Goal: Task Accomplishment & Management: Manage account settings

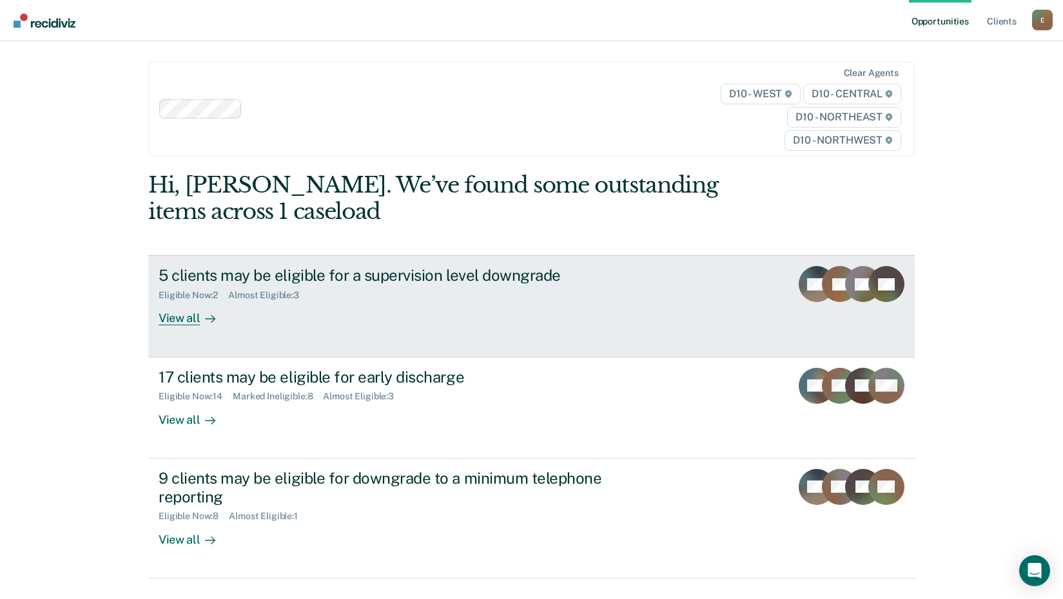
click at [183, 321] on div "View all" at bounding box center [195, 313] width 72 height 25
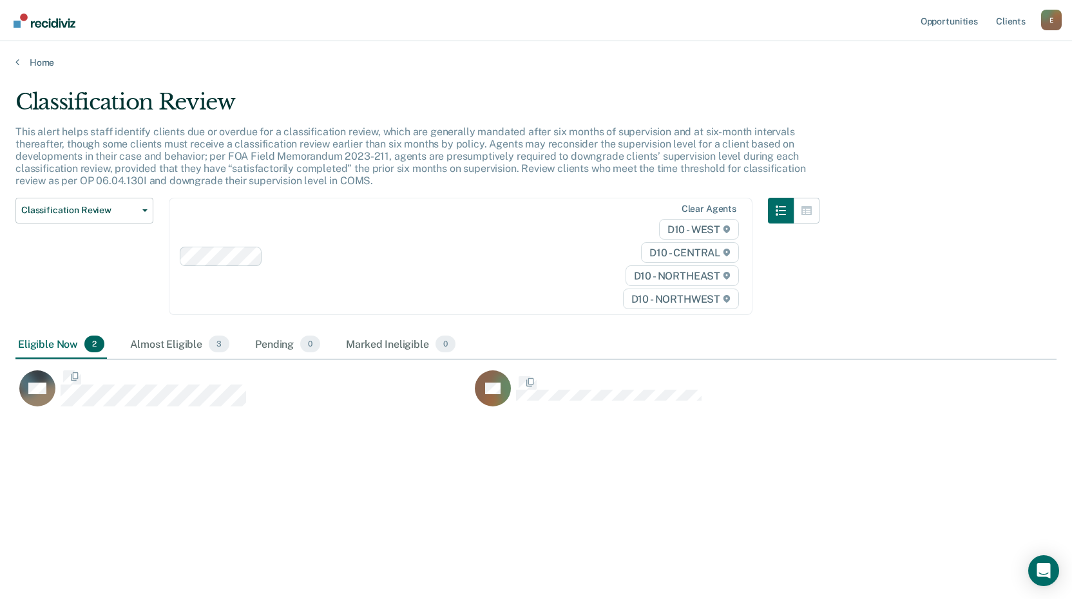
scroll to position [404, 1032]
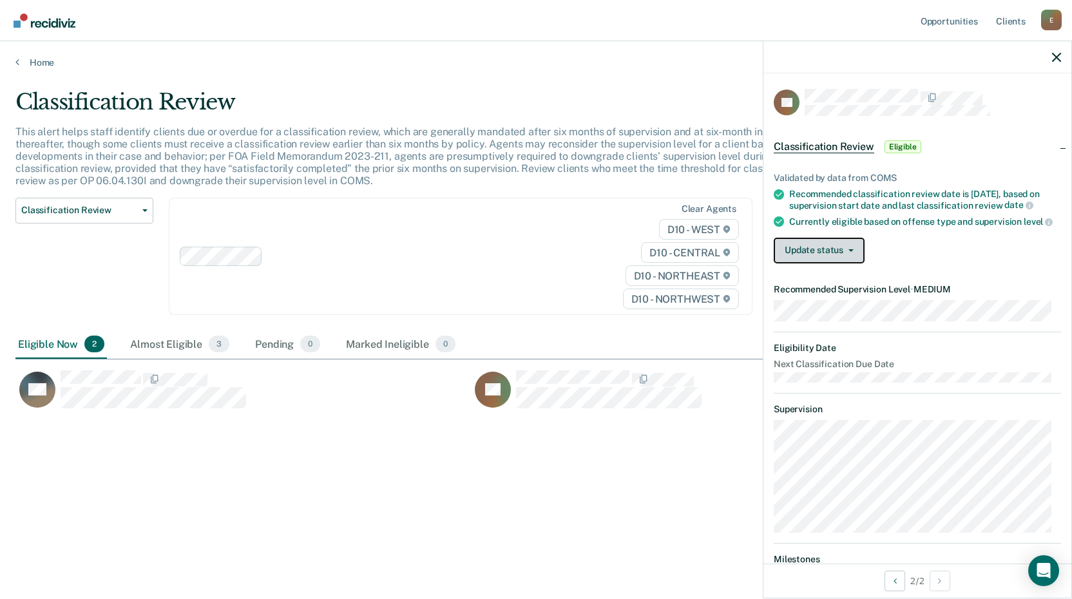
click at [841, 264] on button "Update status" at bounding box center [819, 251] width 91 height 26
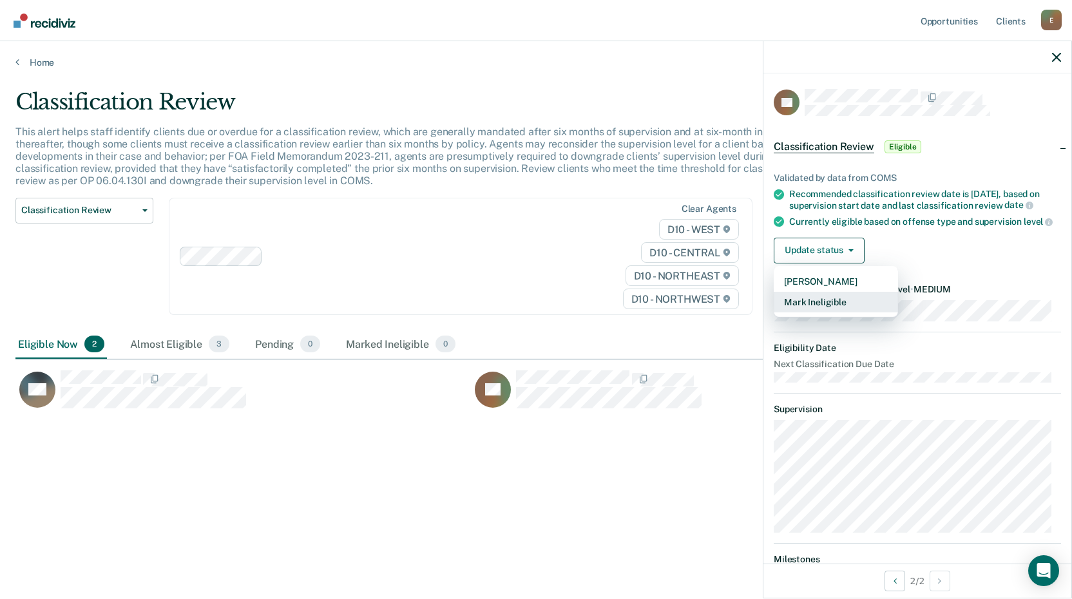
click at [817, 310] on button "Mark Ineligible" at bounding box center [836, 302] width 124 height 21
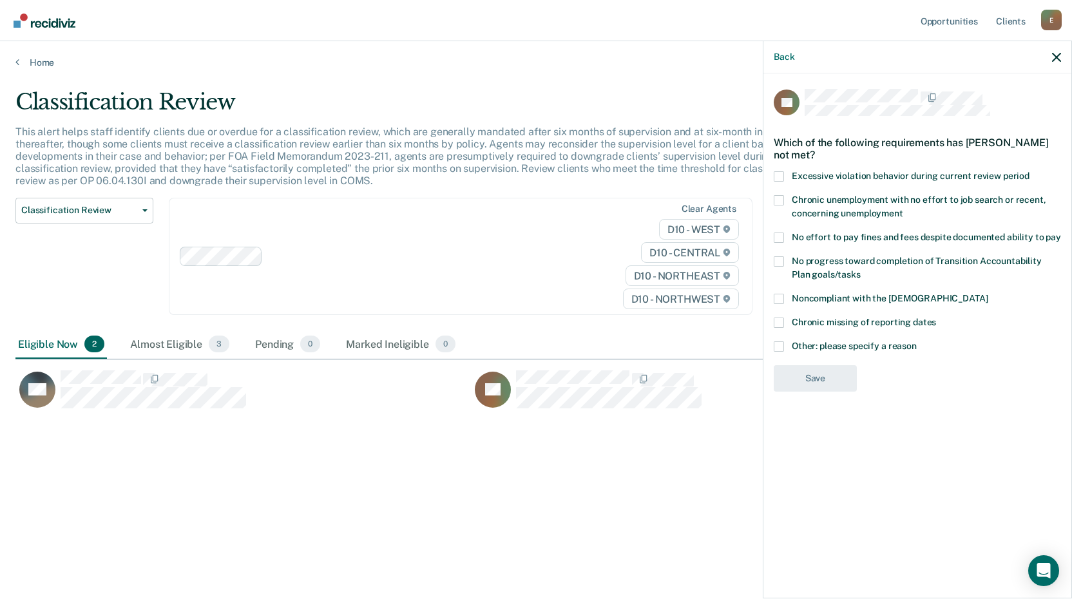
click at [777, 296] on span at bounding box center [779, 299] width 10 height 10
click at [988, 294] on input "Noncompliant with the [DEMOGRAPHIC_DATA]" at bounding box center [988, 294] width 0 height 0
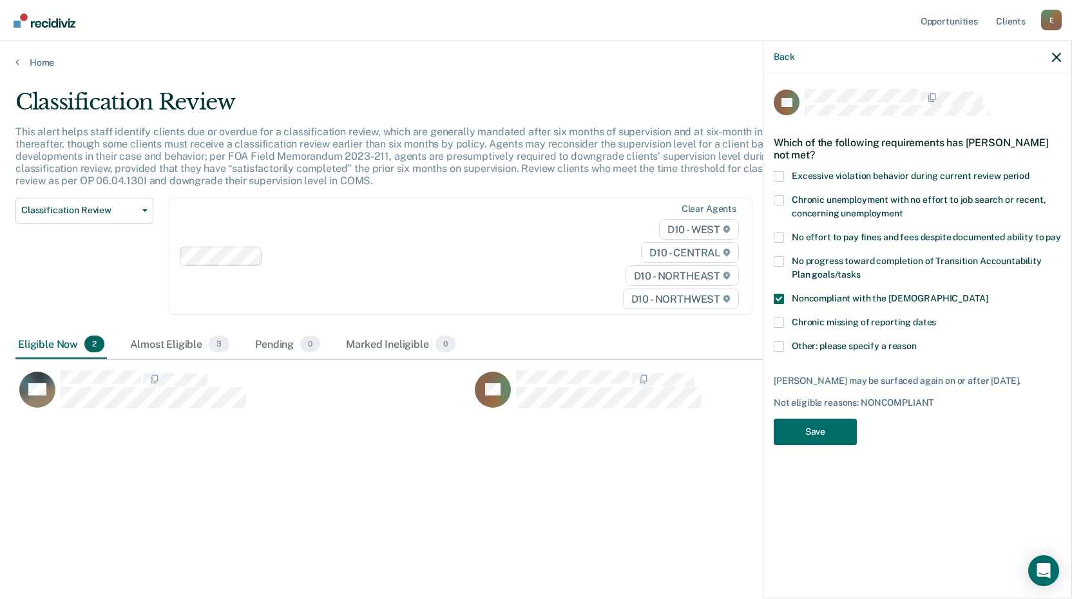
click at [818, 453] on div "CL Which of the following requirements has [PERSON_NAME] not met? Excessive vio…" at bounding box center [917, 271] width 287 height 364
click at [818, 445] on button "Save" at bounding box center [815, 432] width 83 height 26
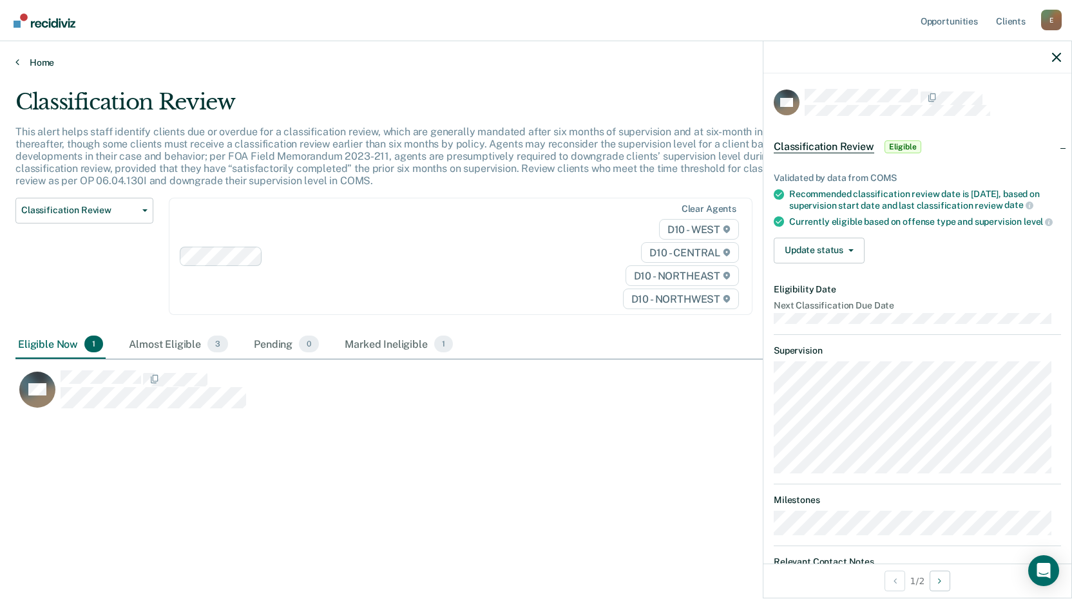
click at [28, 63] on link "Home" at bounding box center [535, 63] width 1041 height 12
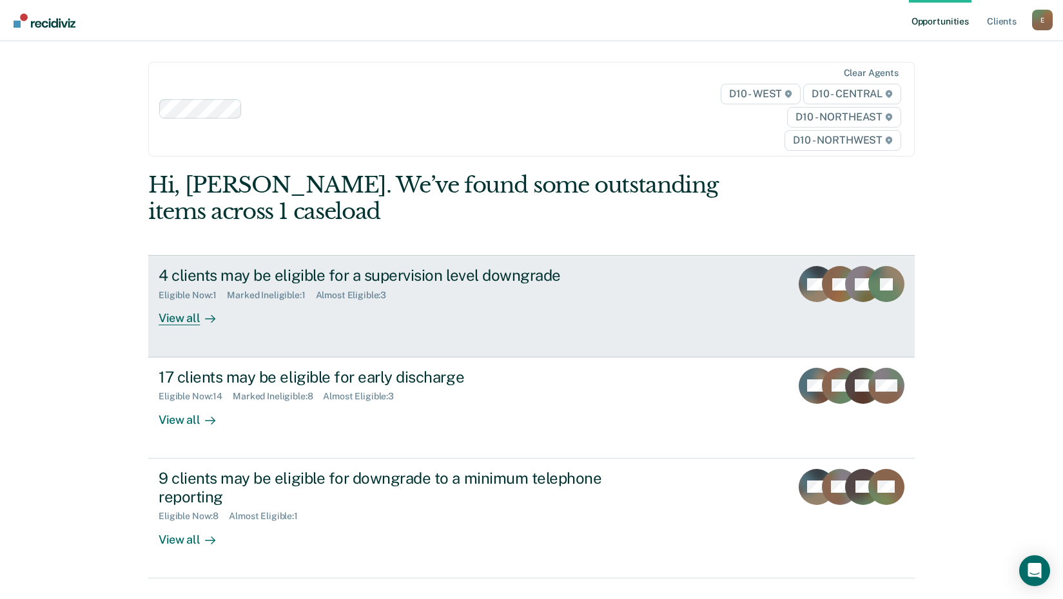
click at [177, 309] on div "View all" at bounding box center [195, 313] width 72 height 25
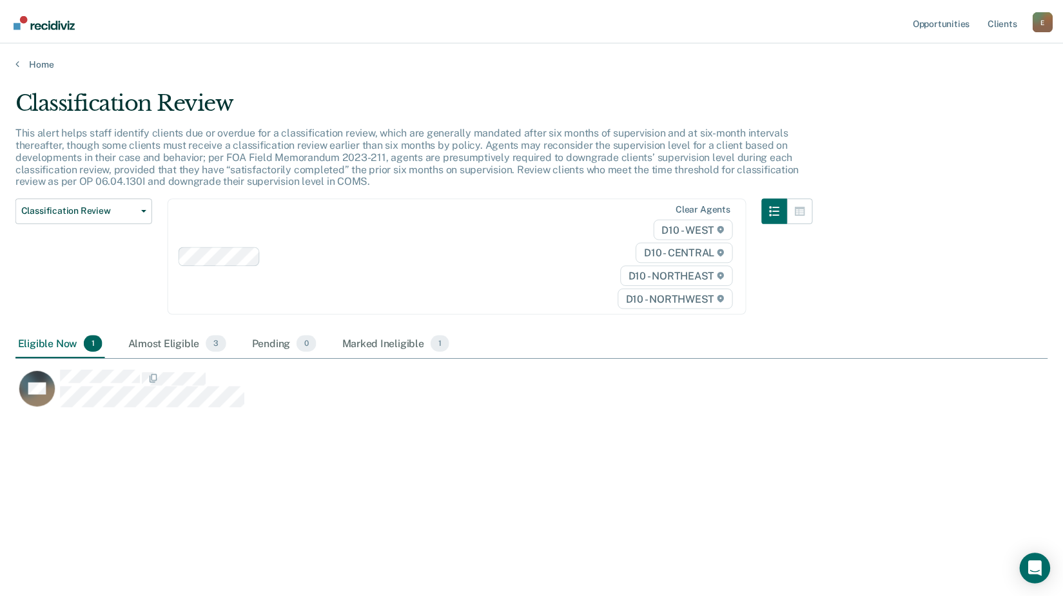
scroll to position [404, 1032]
click at [42, 57] on link "Home" at bounding box center [535, 63] width 1041 height 12
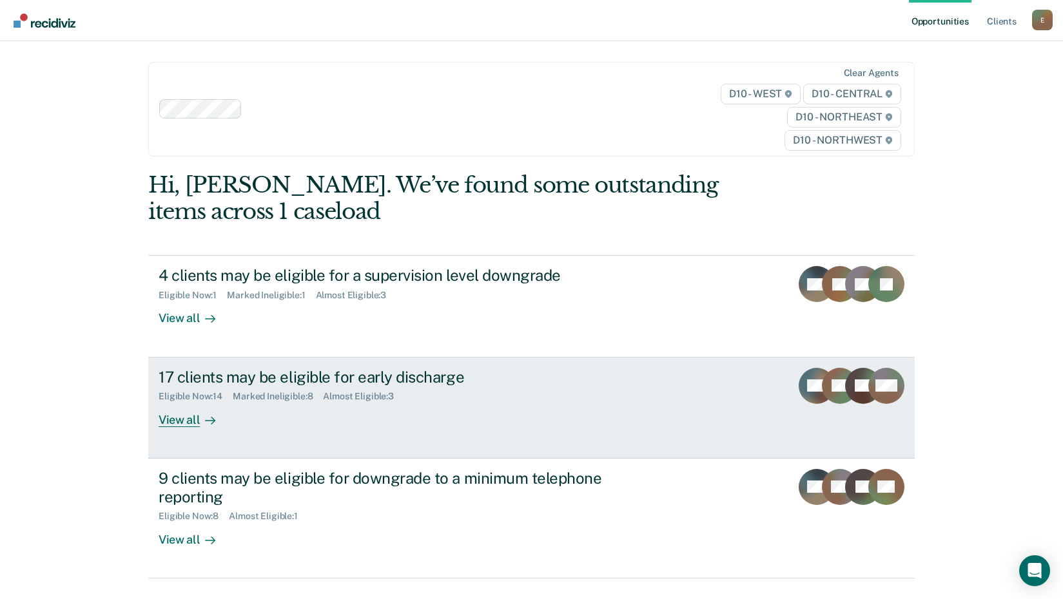
click at [175, 425] on div "View all" at bounding box center [195, 414] width 72 height 25
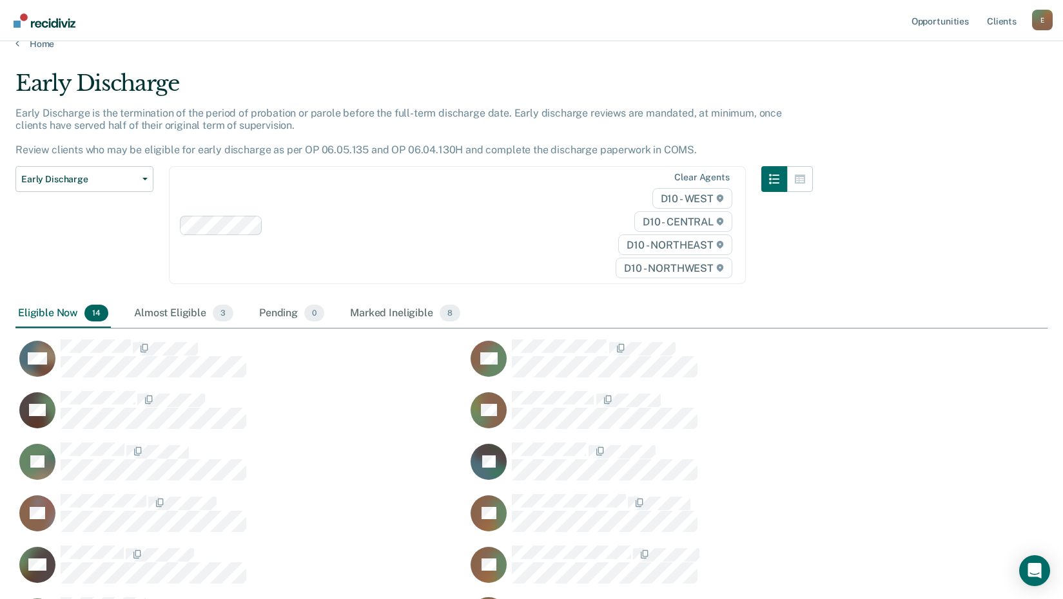
scroll to position [83, 0]
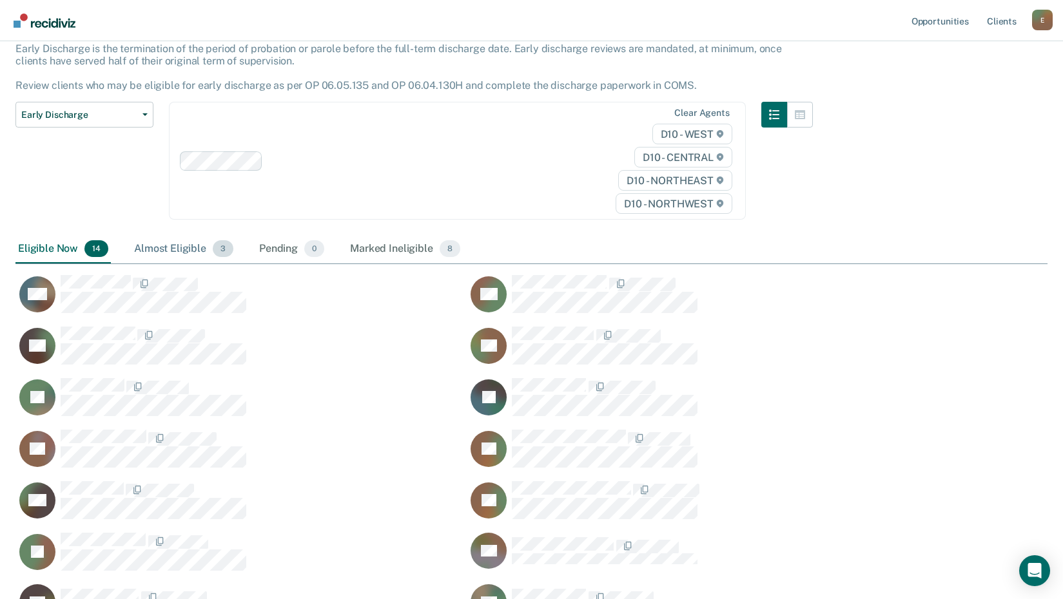
click at [173, 245] on div "Almost Eligible 3" at bounding box center [183, 249] width 104 height 28
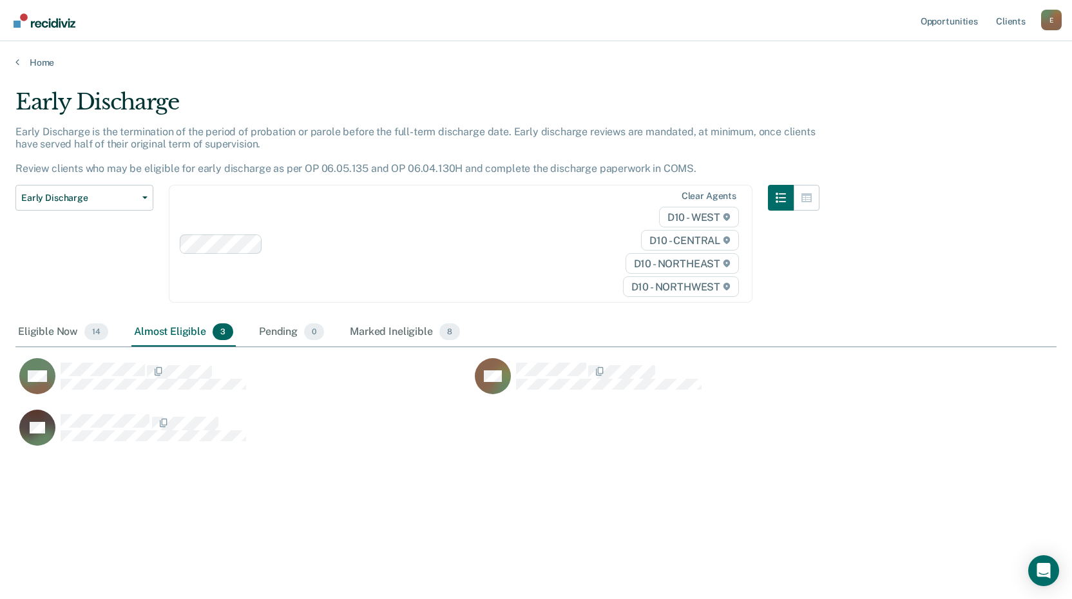
scroll to position [10, 10]
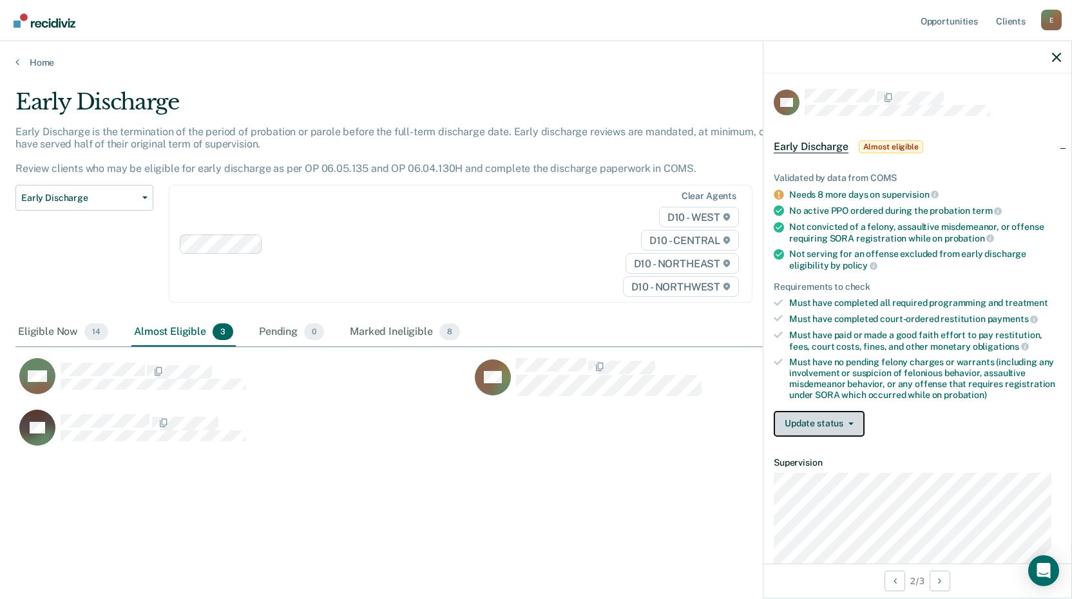
click at [834, 421] on button "Update status" at bounding box center [819, 424] width 91 height 26
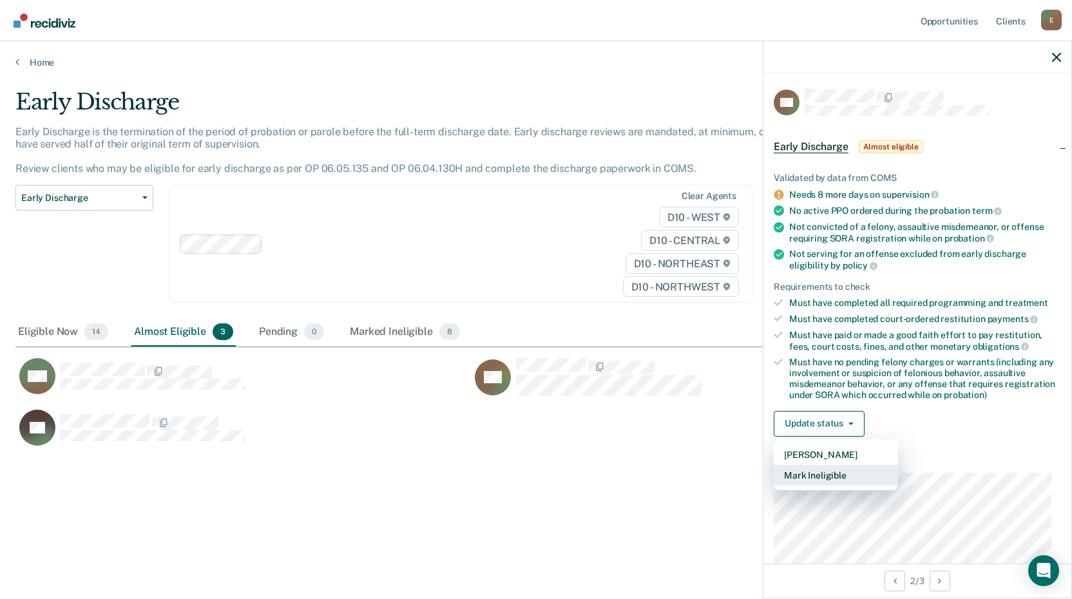
click at [824, 468] on button "Mark Ineligible" at bounding box center [836, 475] width 124 height 21
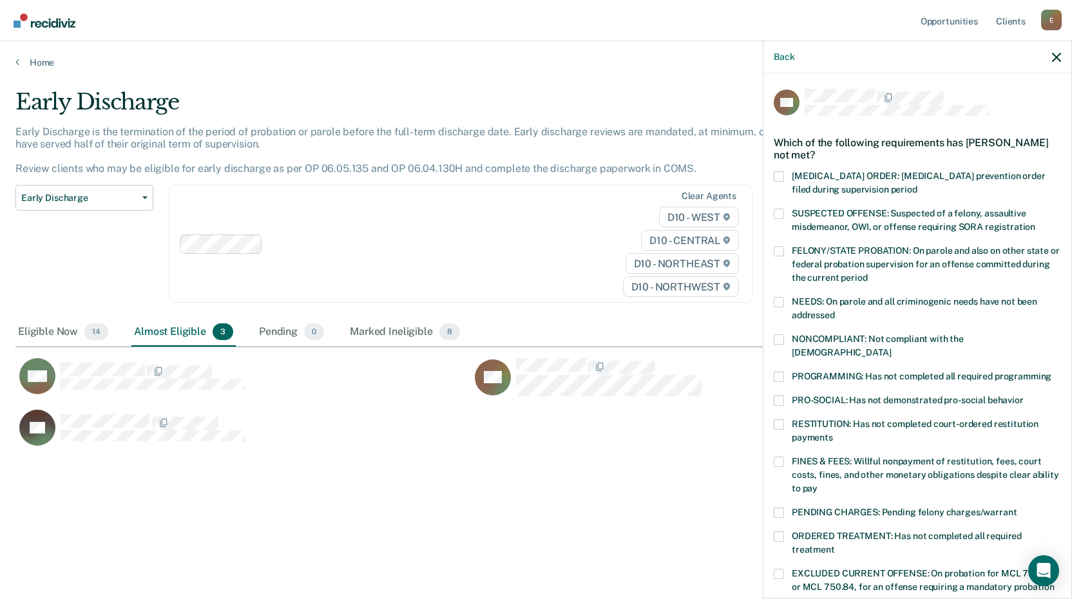
click at [774, 338] on span at bounding box center [779, 339] width 10 height 10
click at [891, 348] on input "NONCOMPLIANT: Not compliant with the [DEMOGRAPHIC_DATA]" at bounding box center [891, 348] width 0 height 0
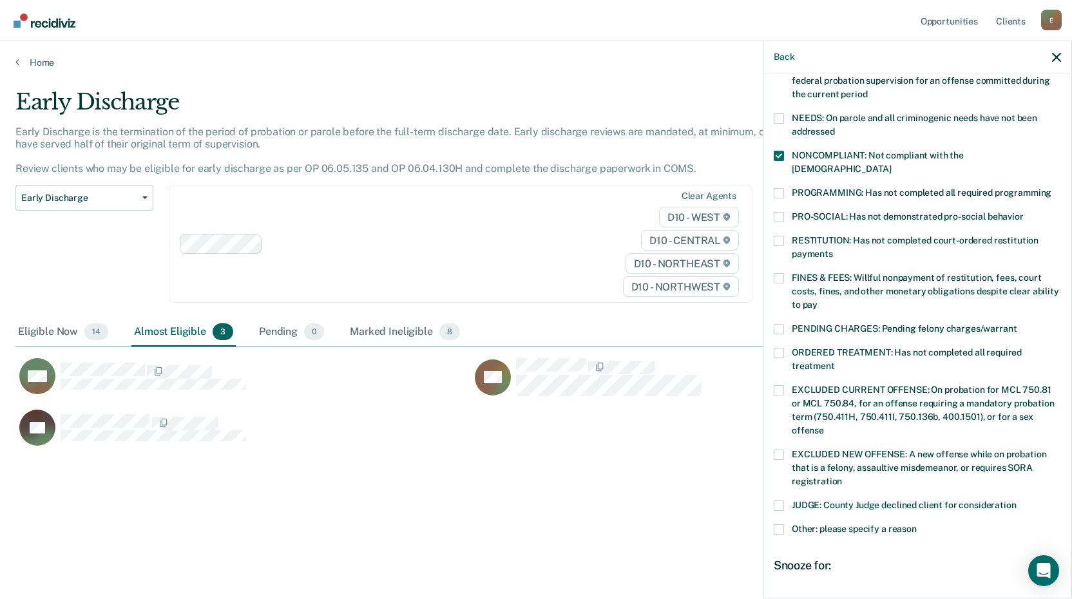
scroll to position [302, 0]
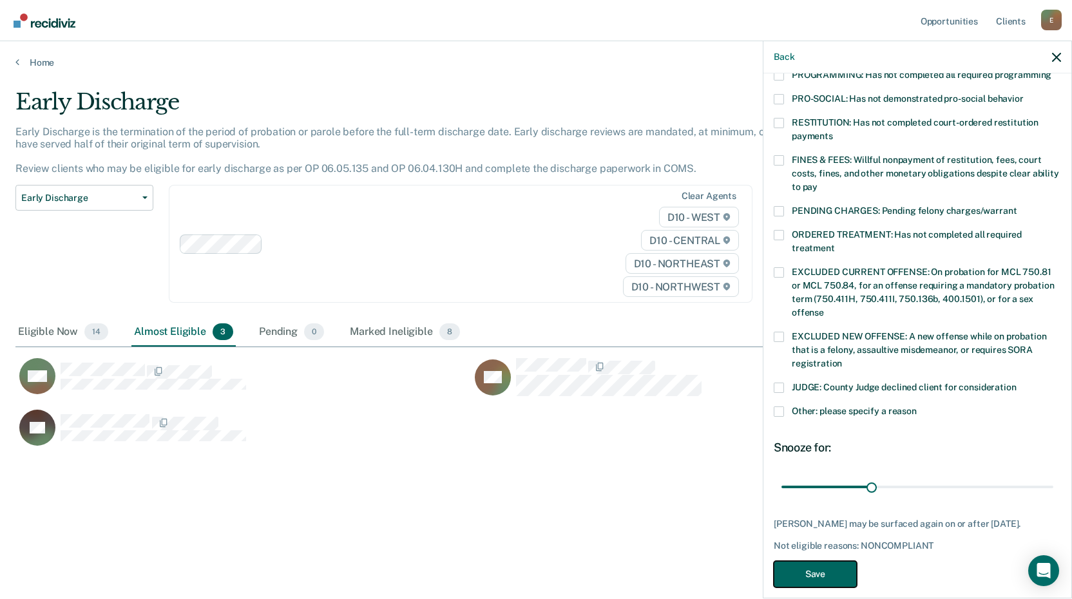
click at [835, 561] on button "Save" at bounding box center [815, 574] width 83 height 26
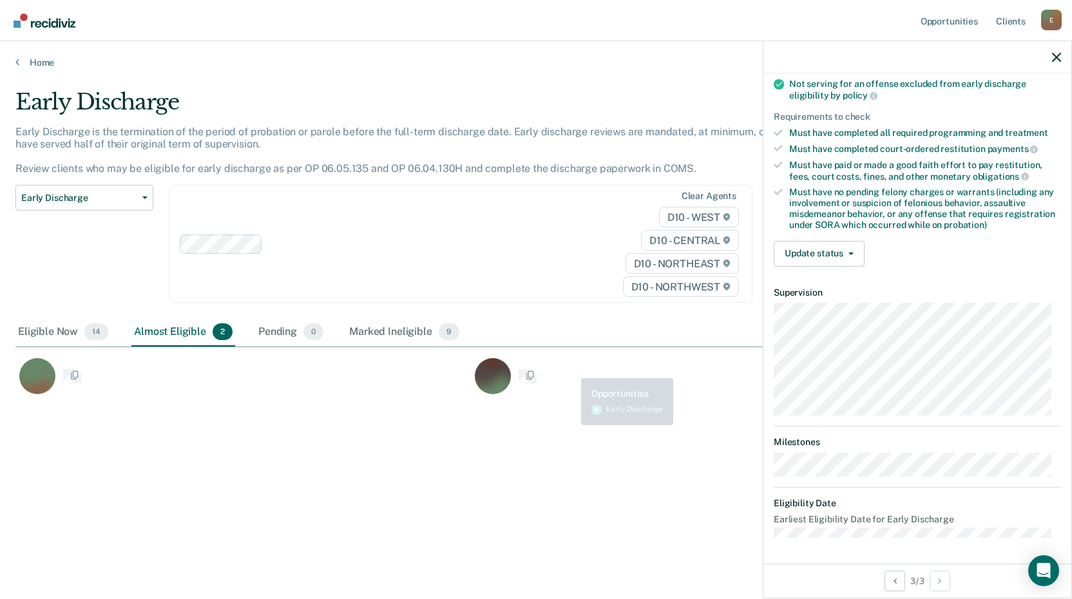
scroll to position [169, 0]
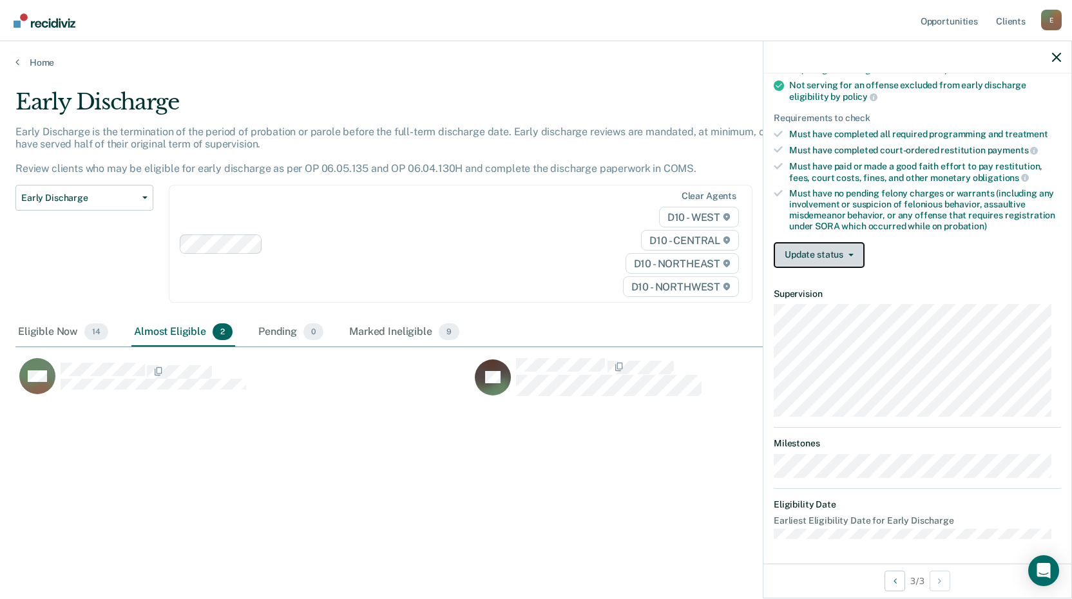
click at [857, 259] on button "Update status" at bounding box center [819, 255] width 91 height 26
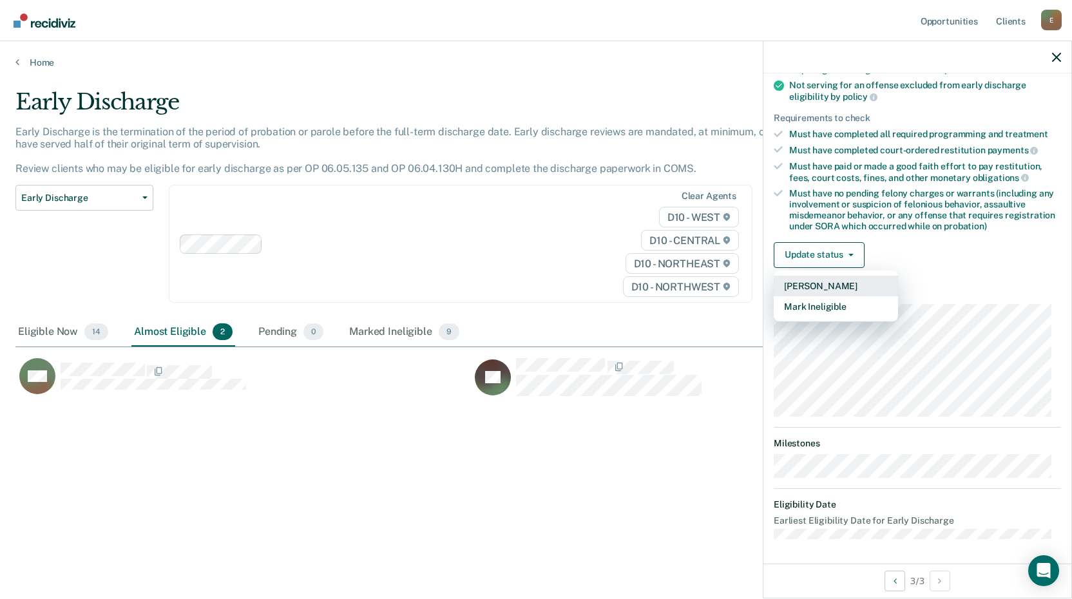
click at [838, 283] on button "[PERSON_NAME]" at bounding box center [836, 286] width 124 height 21
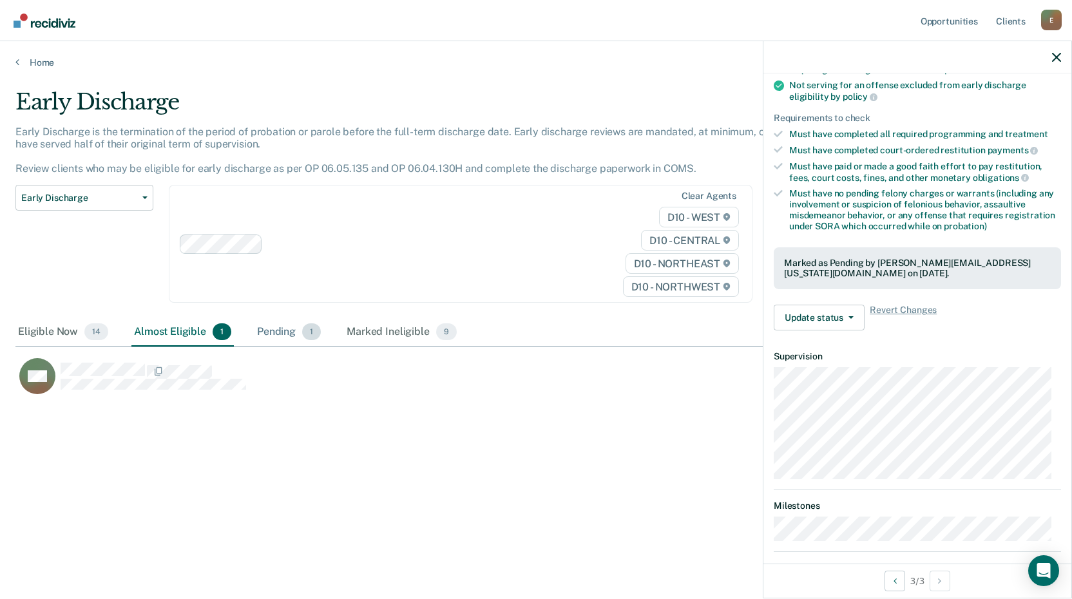
click at [261, 331] on div "Pending 1" at bounding box center [289, 332] width 69 height 28
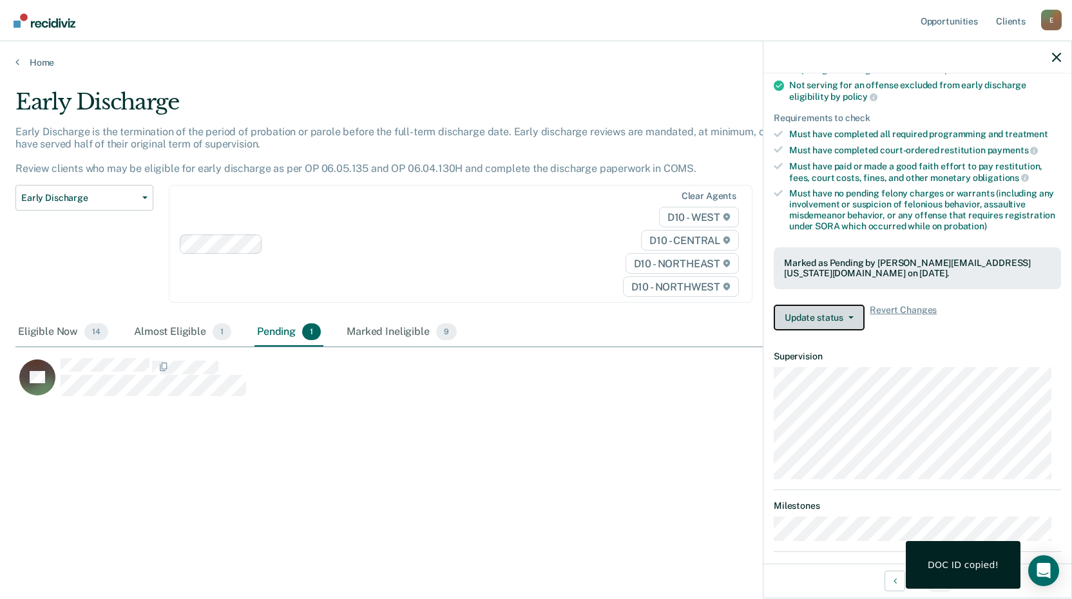
click at [849, 317] on icon "button" at bounding box center [851, 317] width 5 height 3
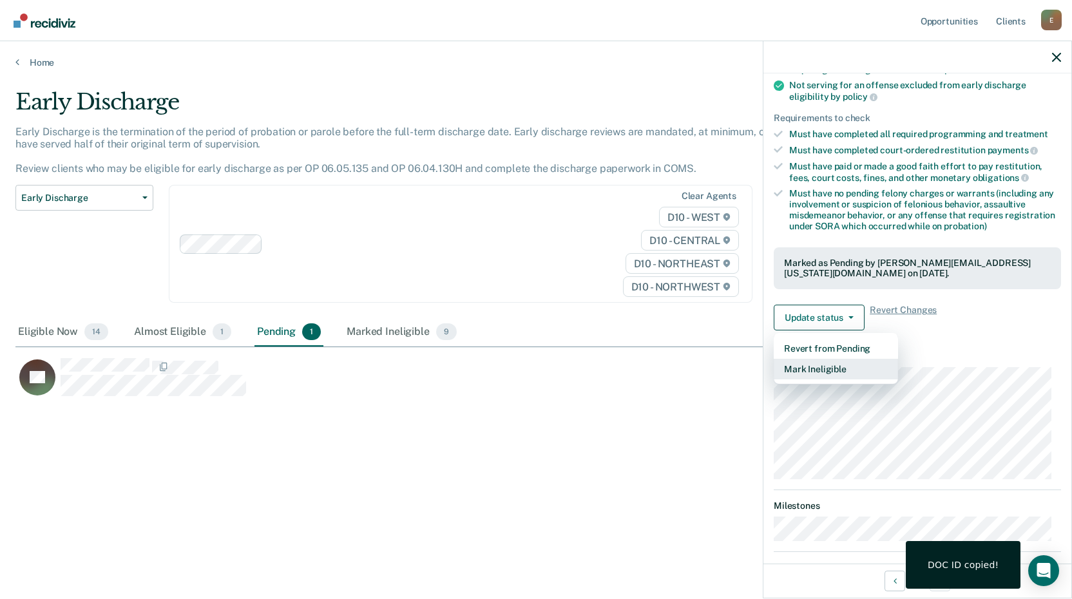
click at [827, 367] on button "Mark Ineligible" at bounding box center [836, 369] width 124 height 21
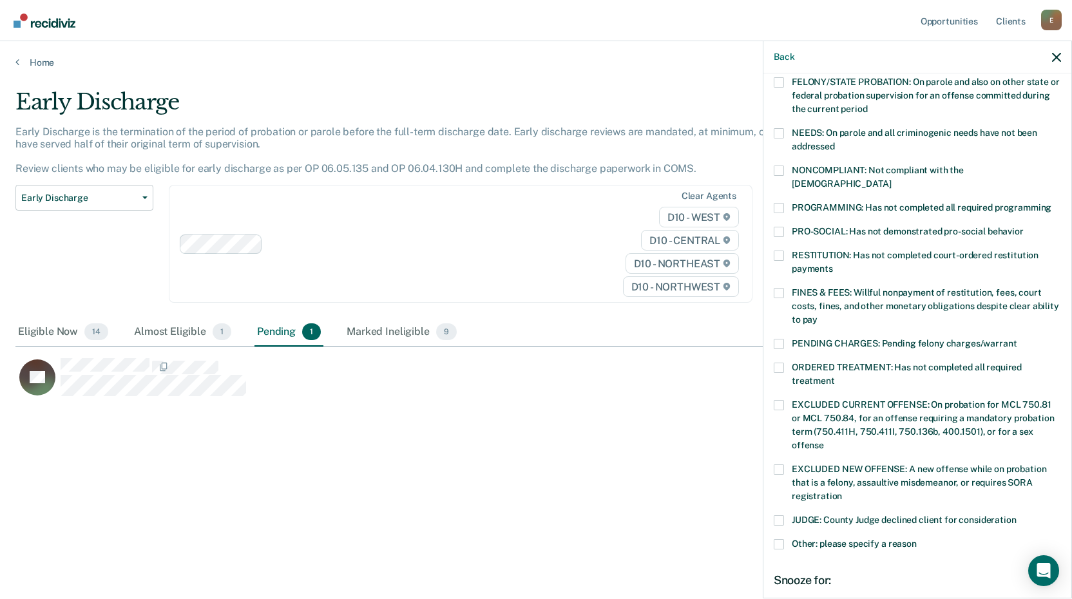
click at [786, 288] on label "FINES & FEES: Willful nonpayment of restitution, fees, court costs, fines, and …" at bounding box center [917, 308] width 287 height 41
click at [818, 315] on input "FINES & FEES: Willful nonpayment of restitution, fees, court costs, fines, and …" at bounding box center [818, 315] width 0 height 0
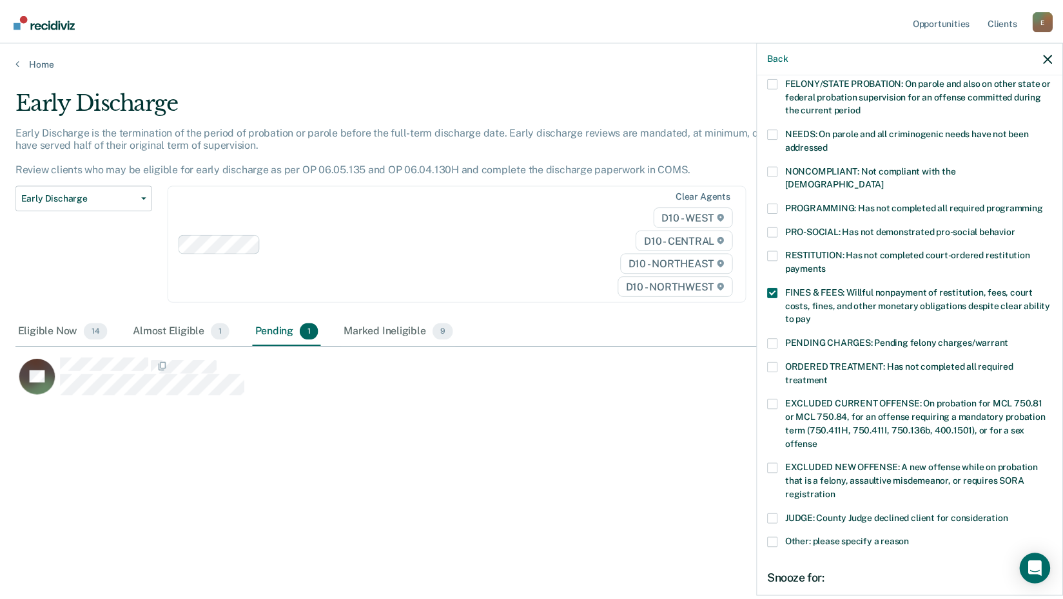
scroll to position [313, 0]
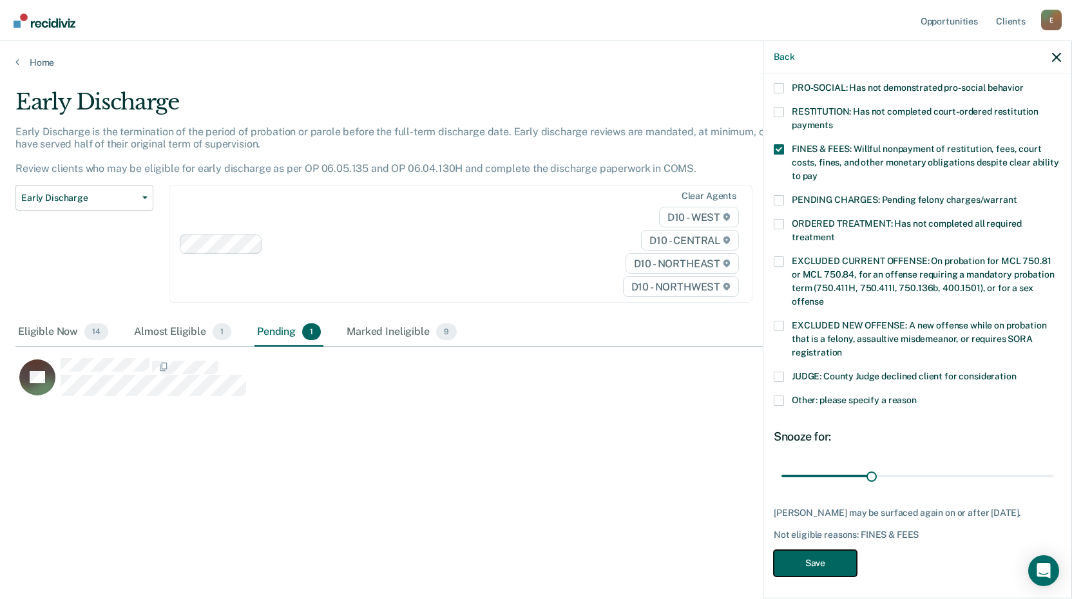
click at [831, 555] on button "Save" at bounding box center [815, 563] width 83 height 26
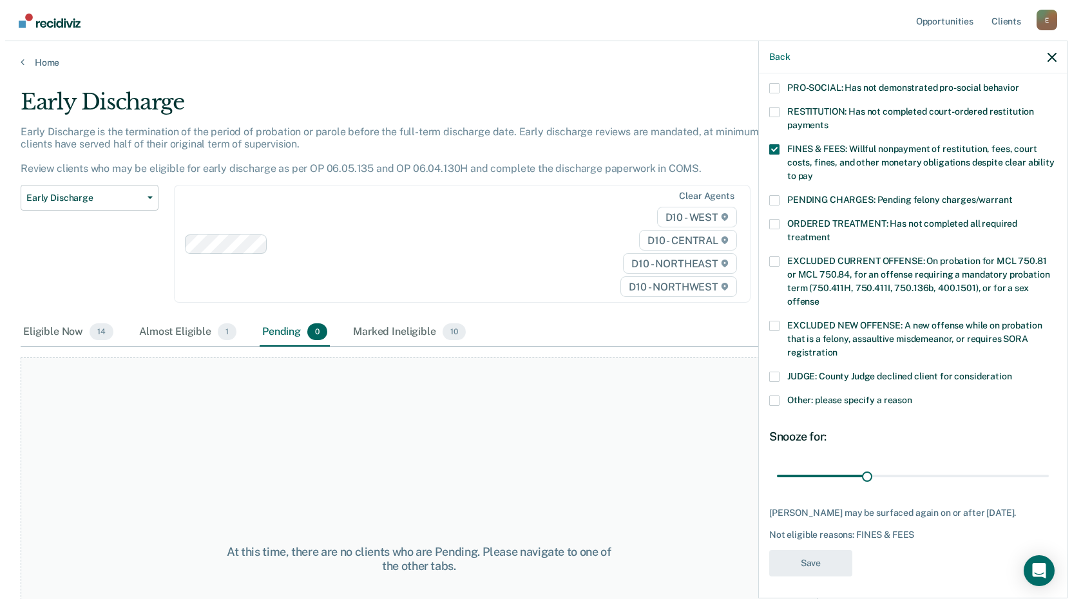
scroll to position [264, 0]
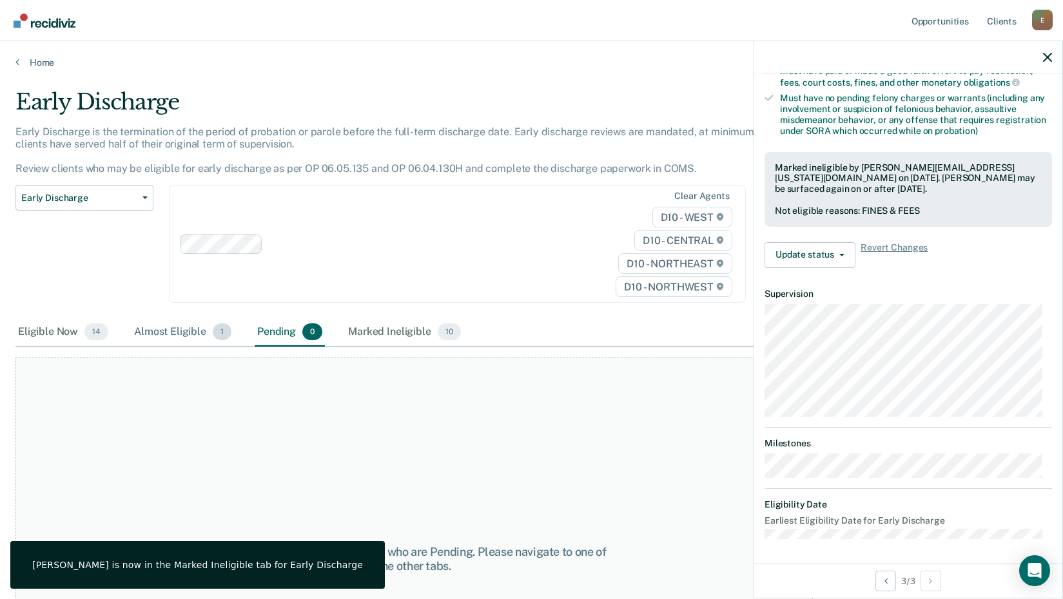
click at [159, 331] on div "Almost Eligible 1" at bounding box center [182, 332] width 102 height 28
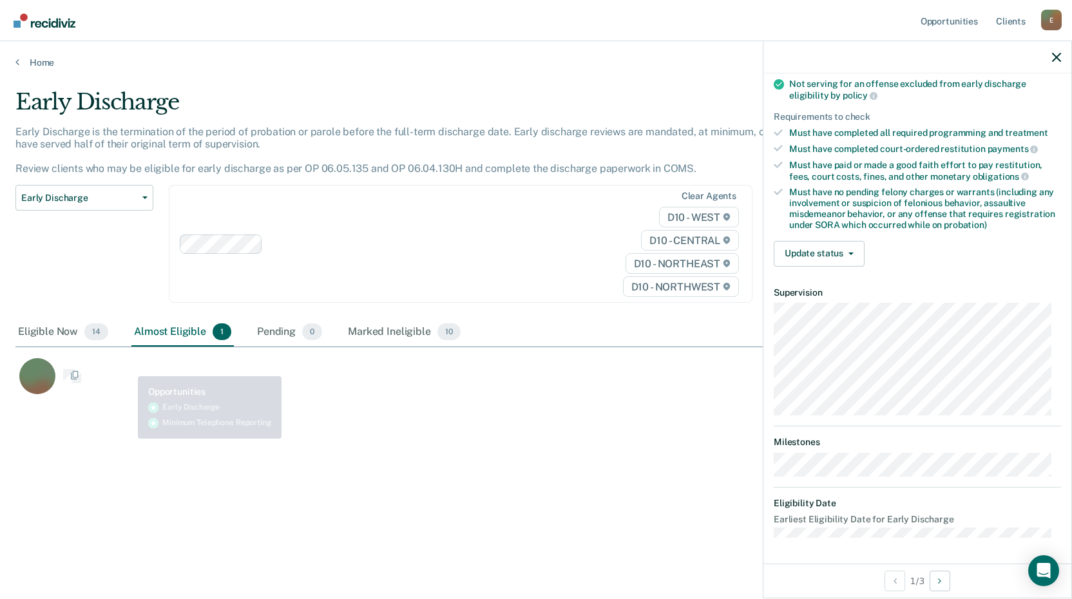
scroll to position [169, 0]
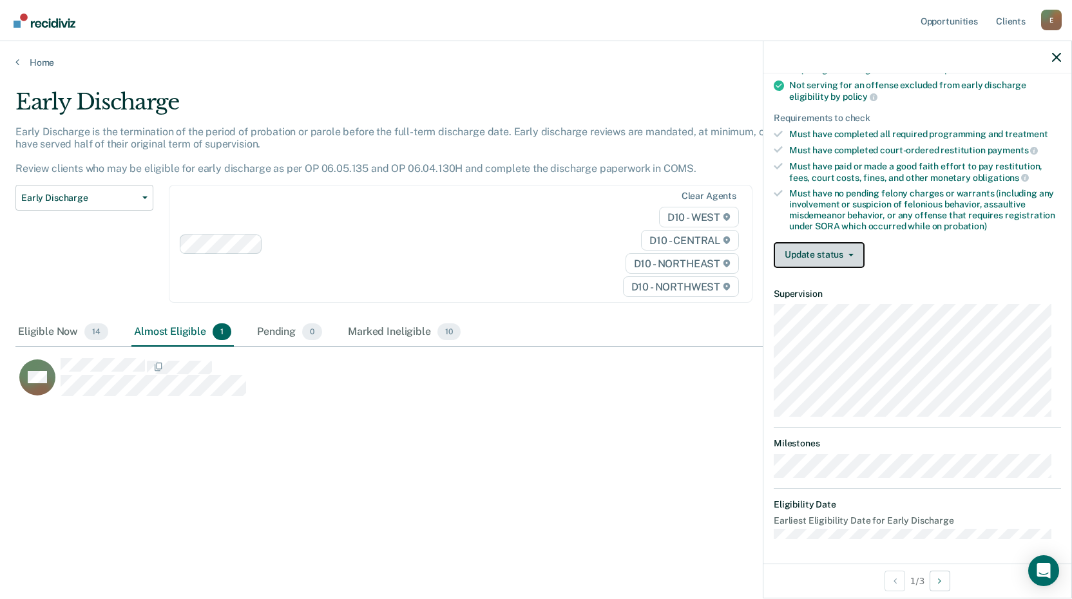
click at [847, 256] on button "Update status" at bounding box center [819, 255] width 91 height 26
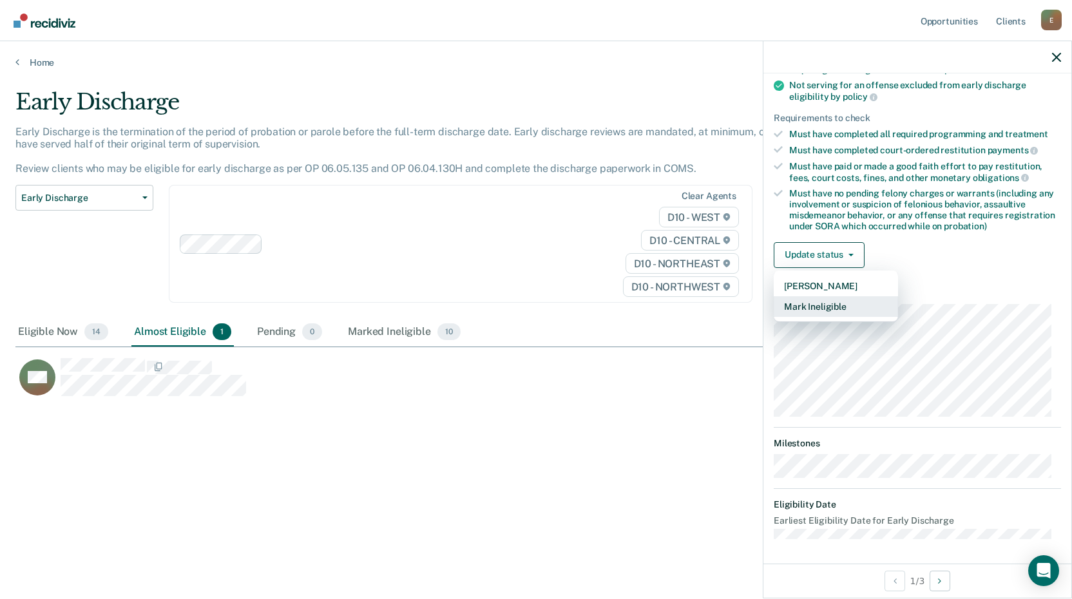
click at [831, 311] on button "Mark Ineligible" at bounding box center [836, 306] width 124 height 21
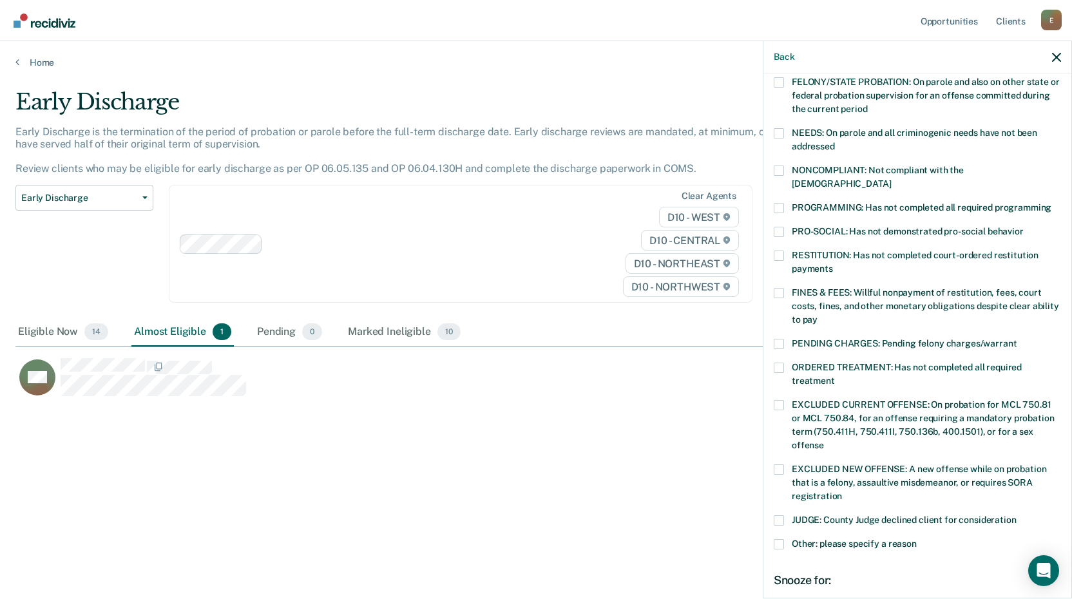
click at [783, 288] on span at bounding box center [779, 293] width 10 height 10
click at [818, 315] on input "FINES & FEES: Willful nonpayment of restitution, fees, court costs, fines, and …" at bounding box center [818, 315] width 0 height 0
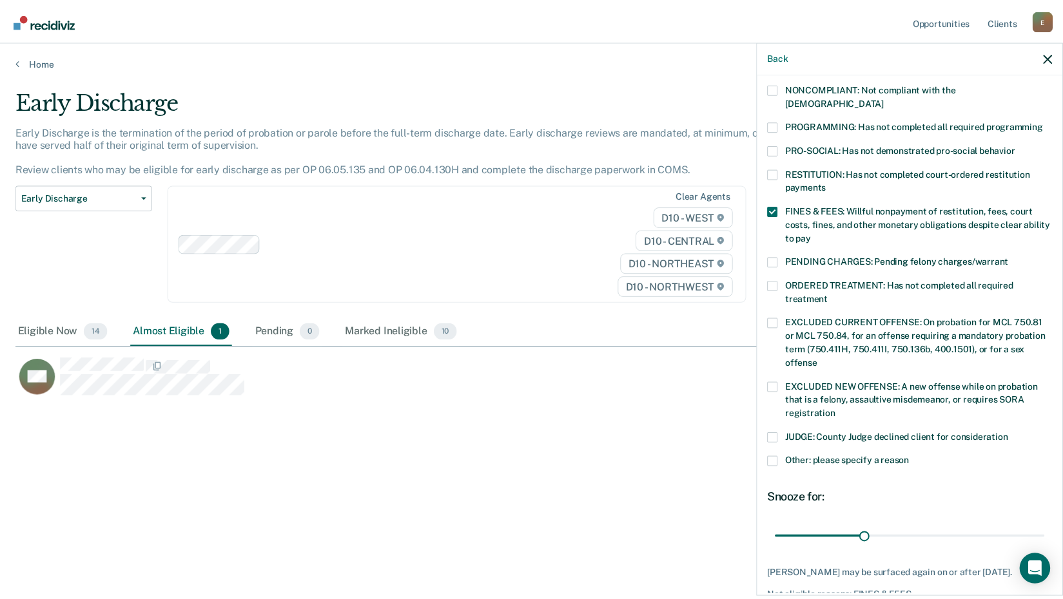
scroll to position [313, 0]
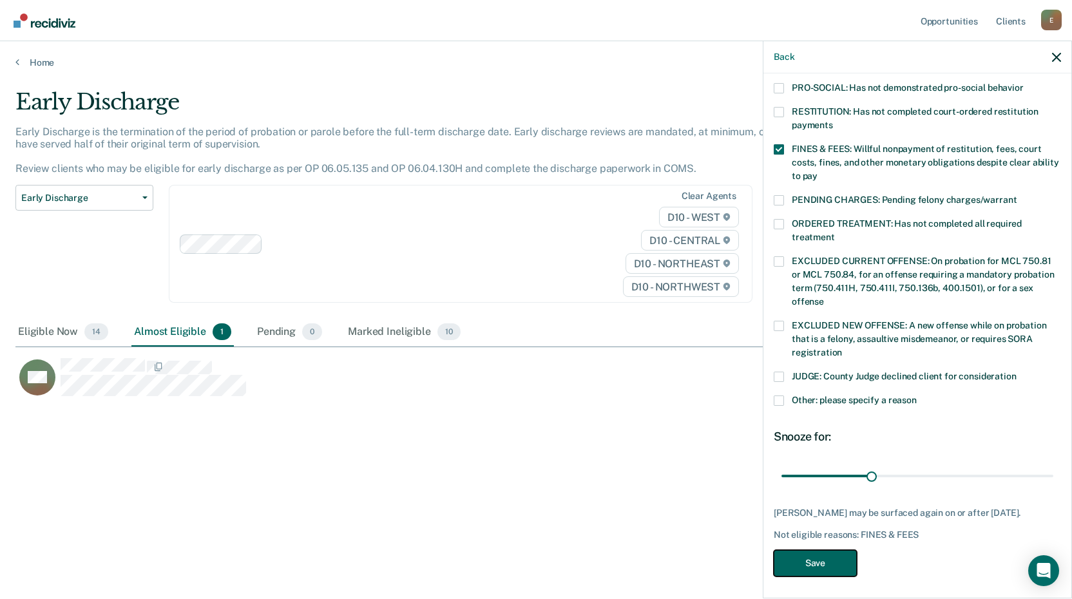
click at [808, 563] on button "Save" at bounding box center [815, 563] width 83 height 26
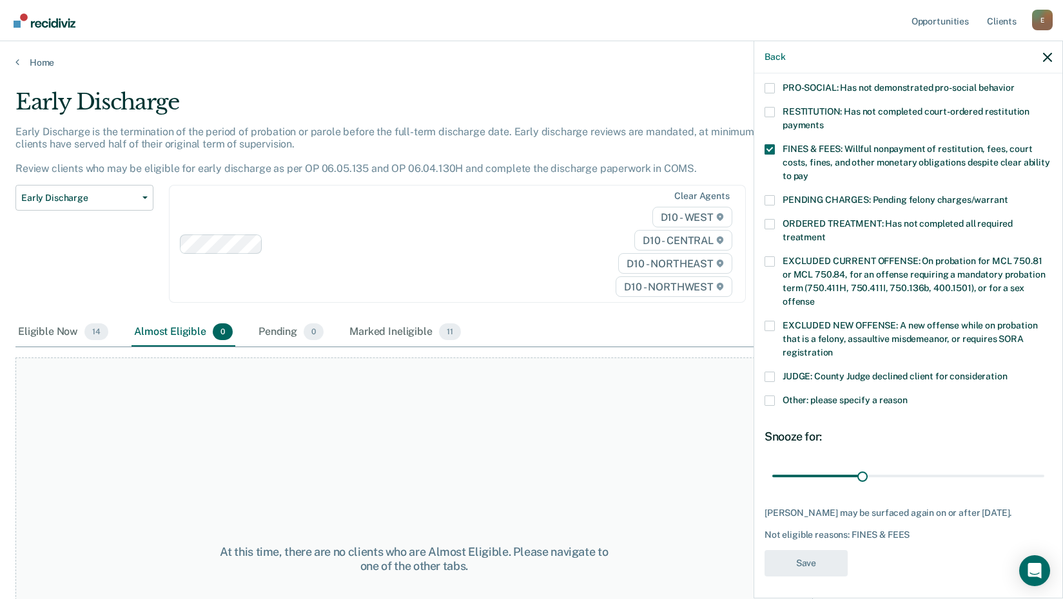
scroll to position [264, 0]
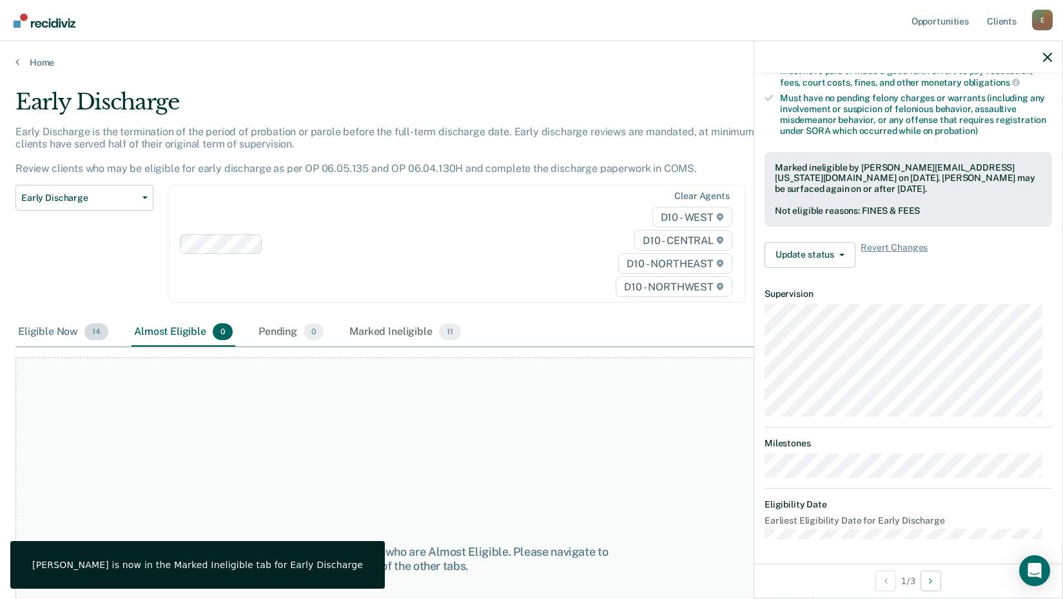
click at [21, 329] on div "Eligible Now 14" at bounding box center [62, 332] width 95 height 28
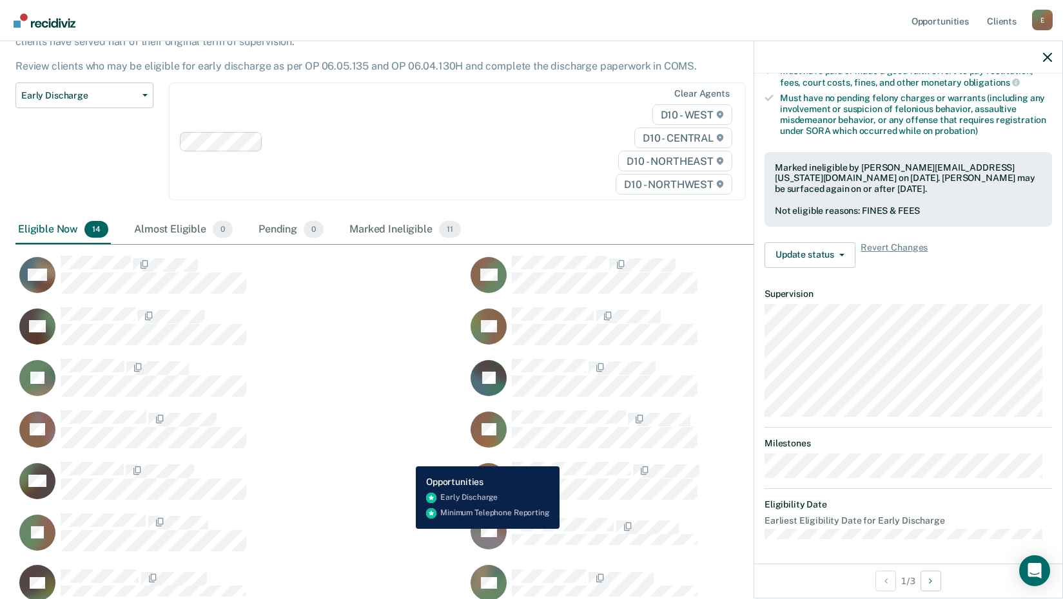
scroll to position [0, 0]
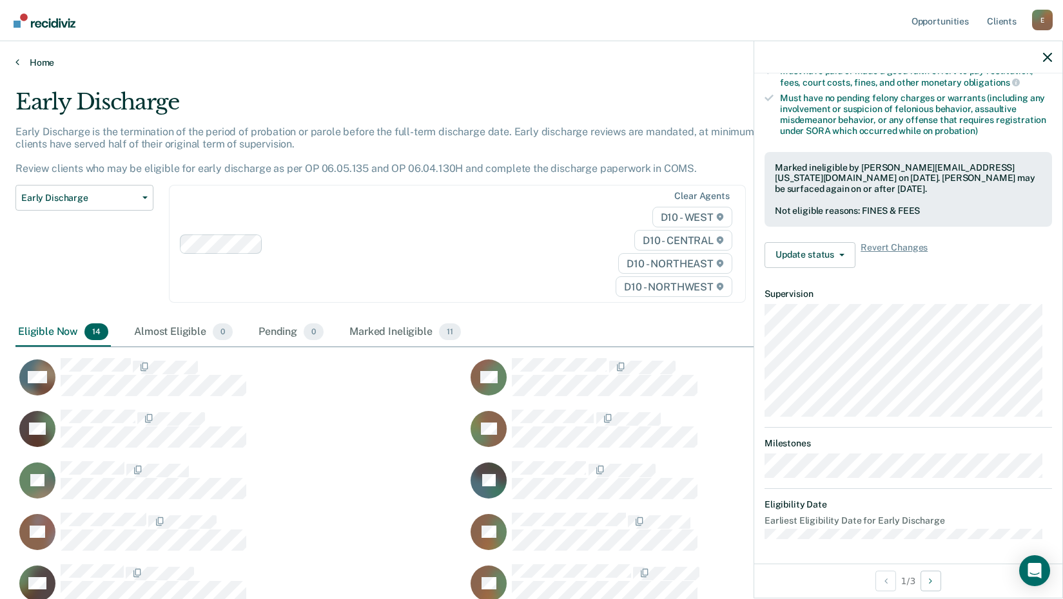
click at [37, 61] on link "Home" at bounding box center [531, 63] width 1032 height 12
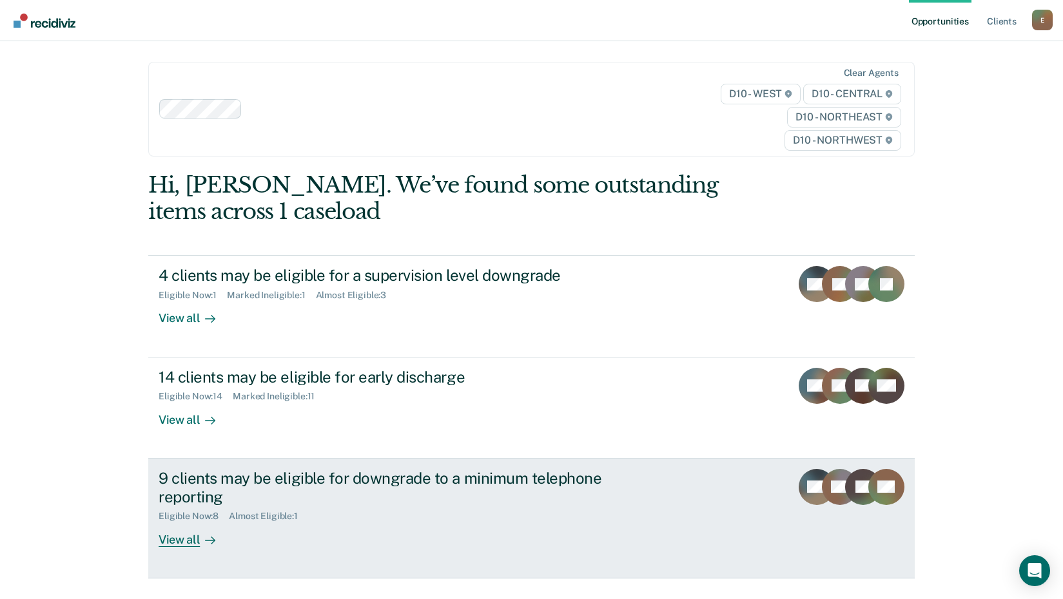
click at [165, 536] on div "View all" at bounding box center [195, 534] width 72 height 25
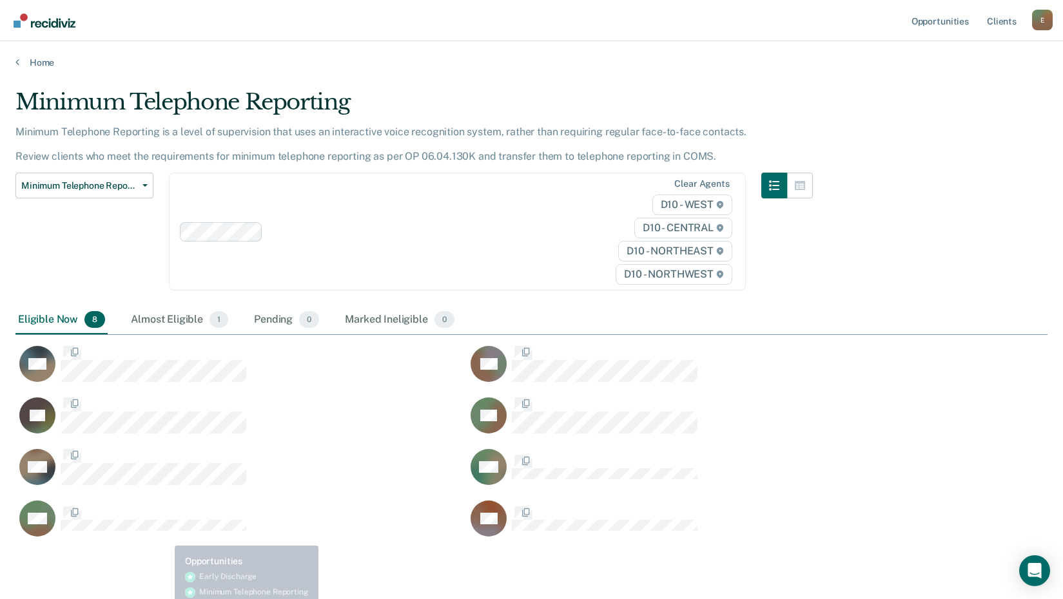
scroll to position [448, 1022]
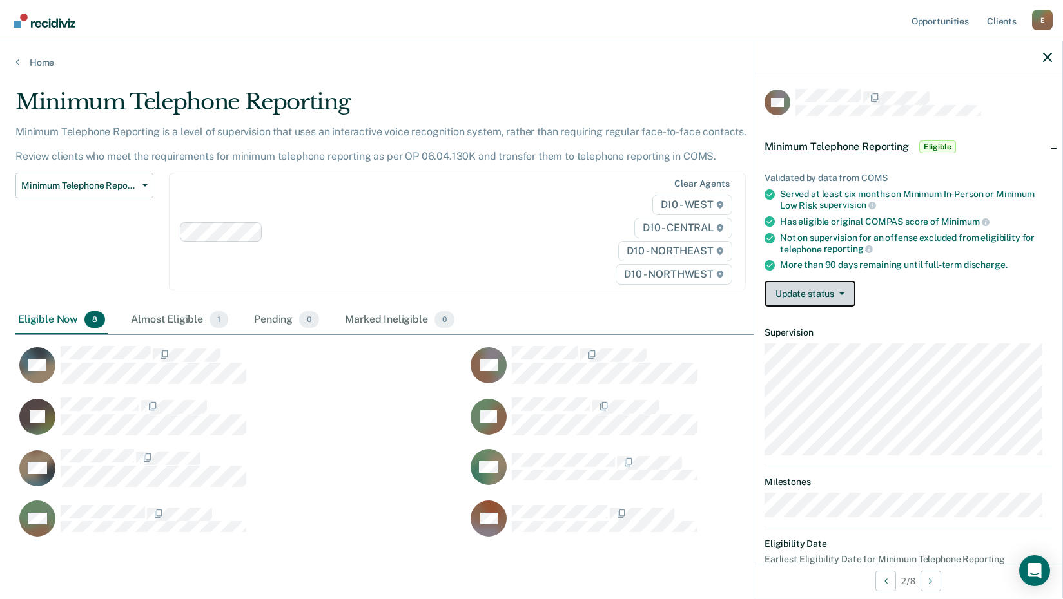
click at [839, 296] on button "Update status" at bounding box center [809, 294] width 91 height 26
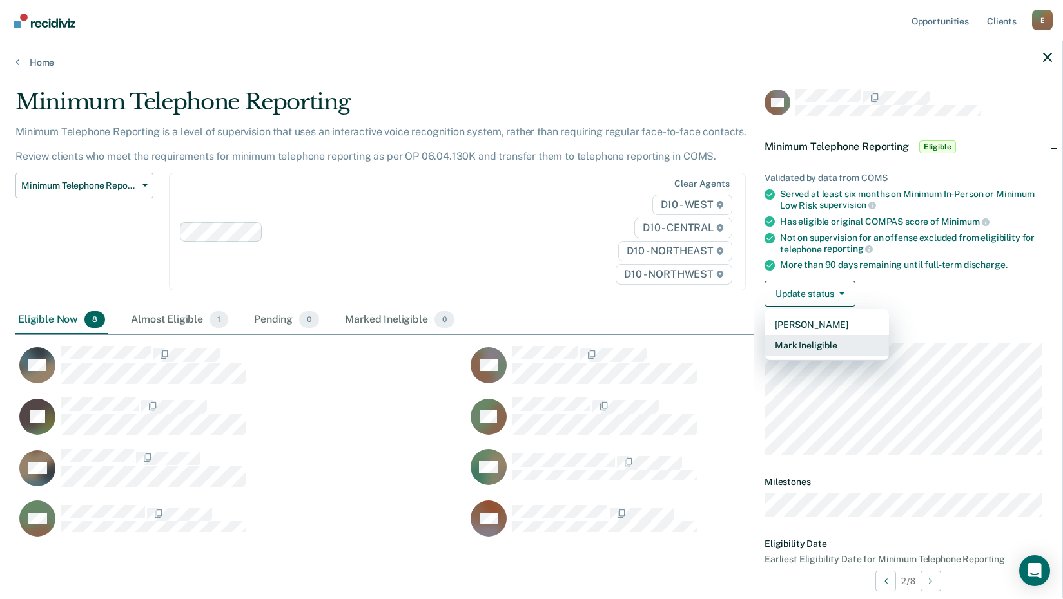
click at [820, 343] on button "Mark Ineligible" at bounding box center [826, 345] width 124 height 21
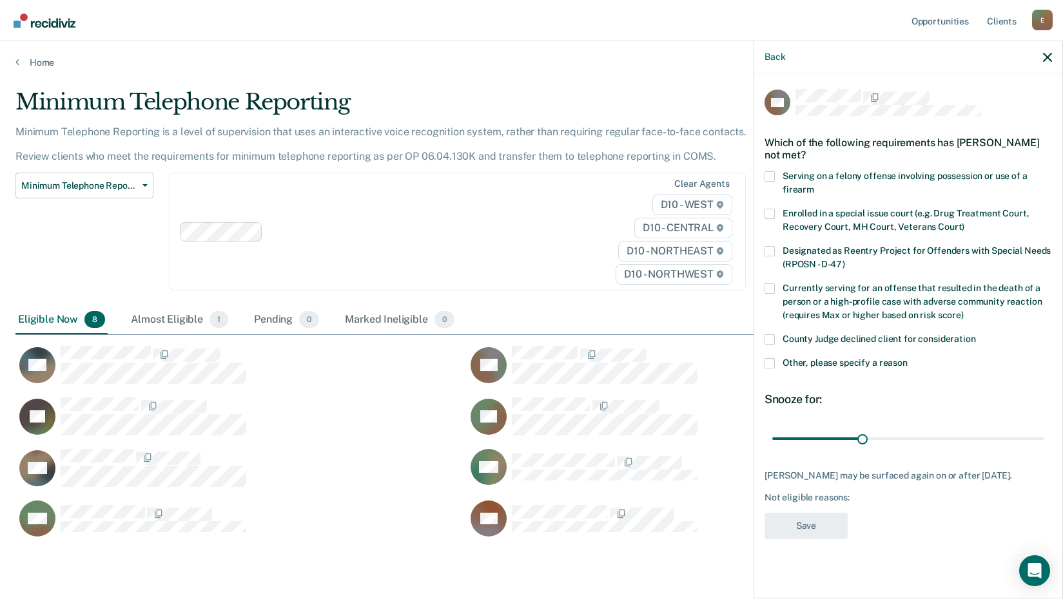
click at [770, 359] on span at bounding box center [769, 363] width 10 height 10
click at [907, 358] on input "Other, please specify a reason" at bounding box center [907, 358] width 0 height 0
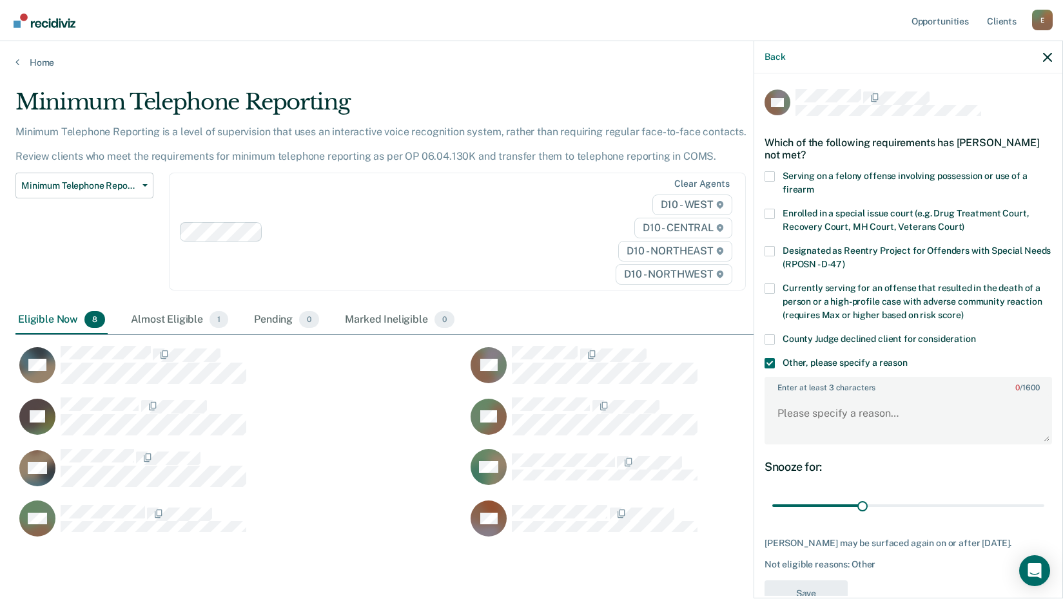
scroll to position [33, 0]
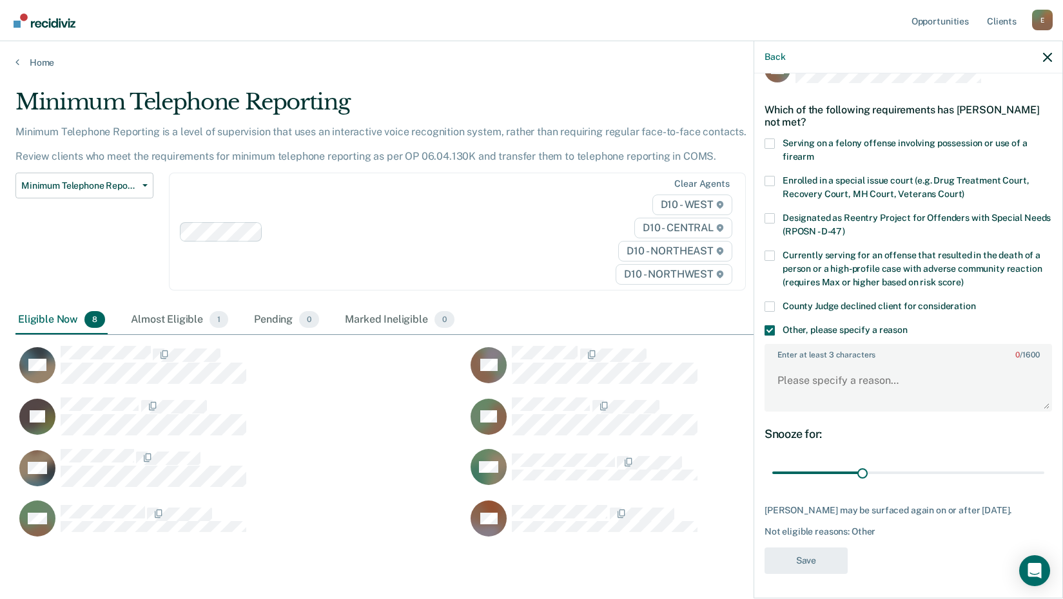
click at [767, 303] on span at bounding box center [769, 307] width 10 height 10
click at [976, 302] on input "County Judge declined client for consideration" at bounding box center [976, 302] width 0 height 0
click at [772, 332] on span at bounding box center [769, 330] width 10 height 10
click at [907, 325] on input "Other, please specify a reason" at bounding box center [907, 325] width 0 height 0
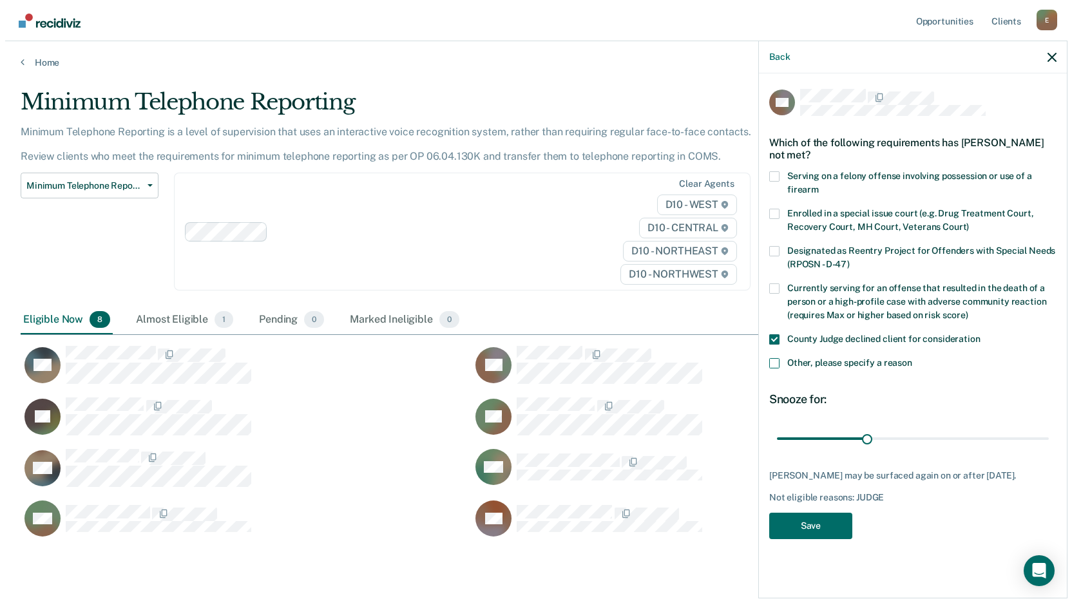
scroll to position [0, 0]
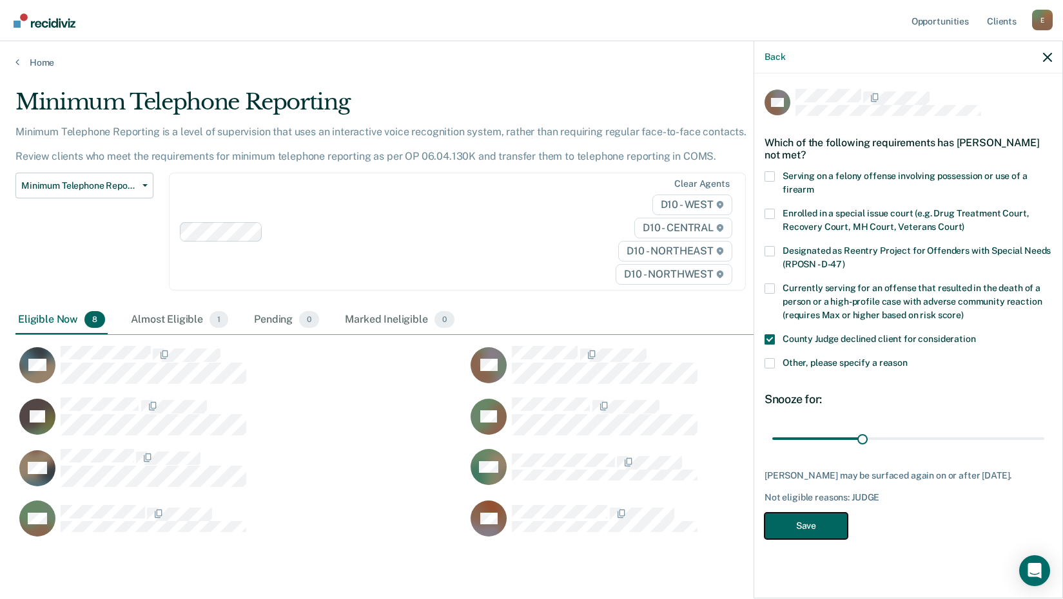
click at [792, 523] on button "Save" at bounding box center [805, 526] width 83 height 26
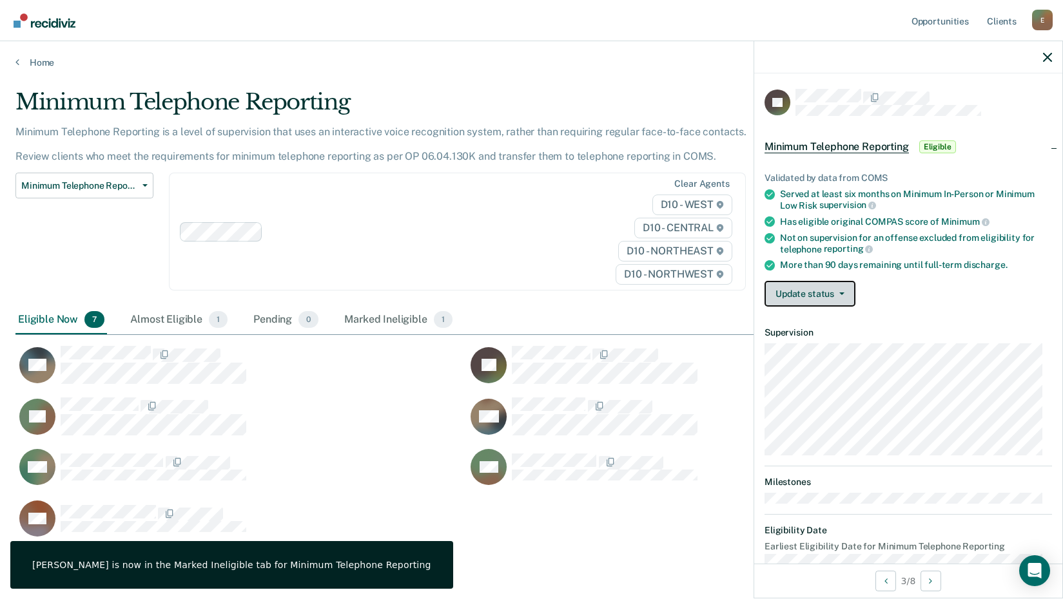
click at [794, 288] on button "Update status" at bounding box center [809, 294] width 91 height 26
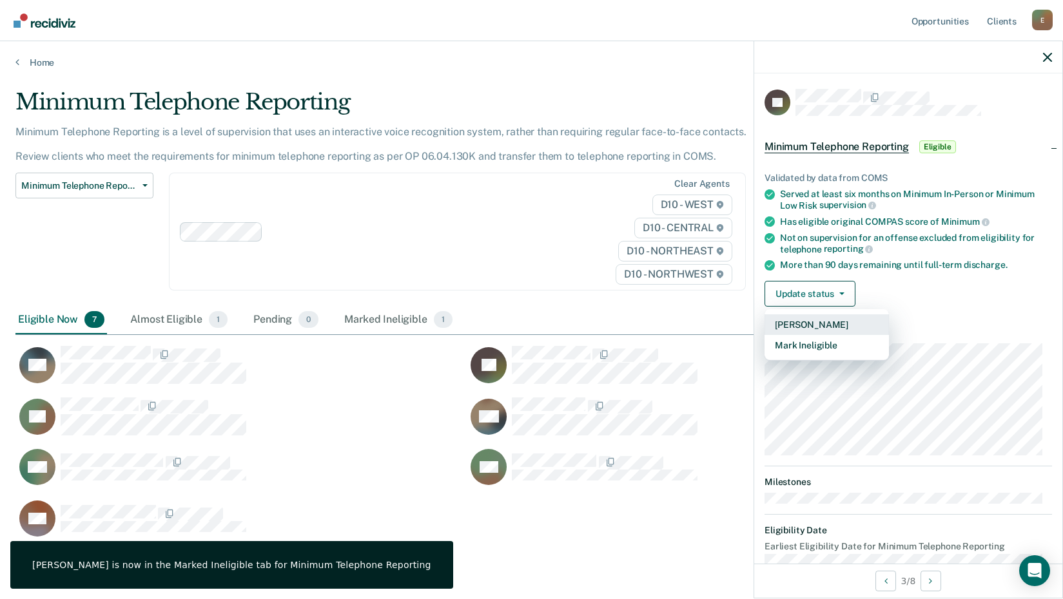
click at [784, 325] on button "[PERSON_NAME]" at bounding box center [826, 324] width 124 height 21
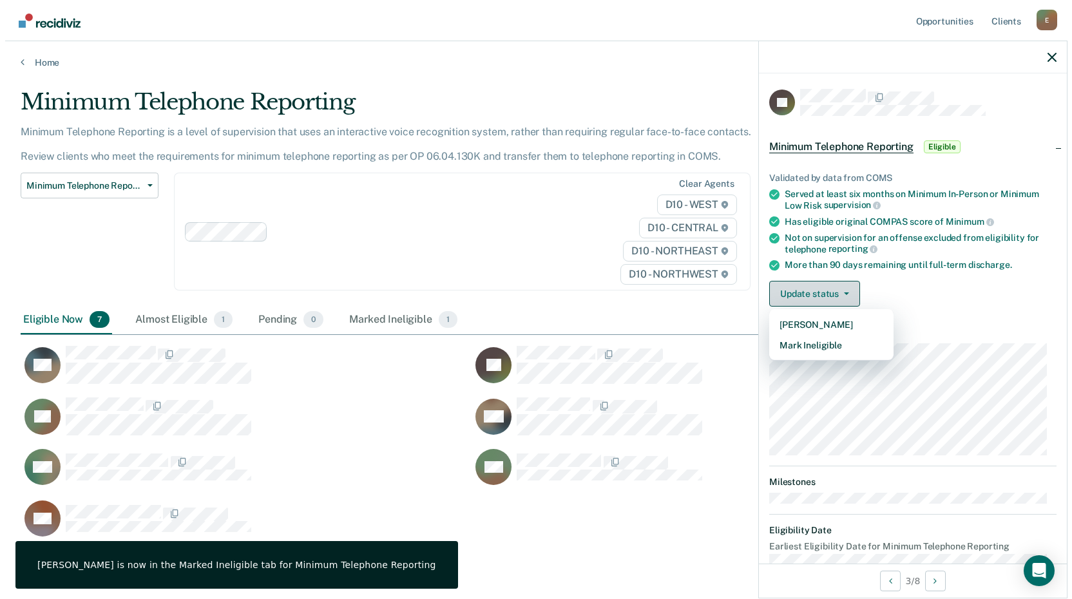
scroll to position [10, 10]
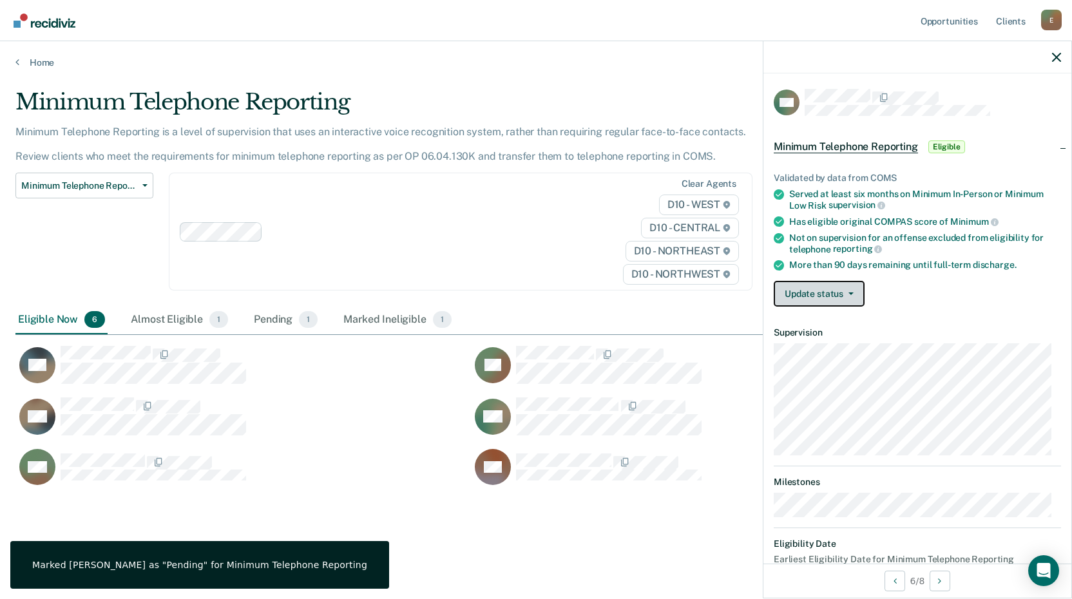
click at [837, 303] on button "Update status" at bounding box center [819, 294] width 91 height 26
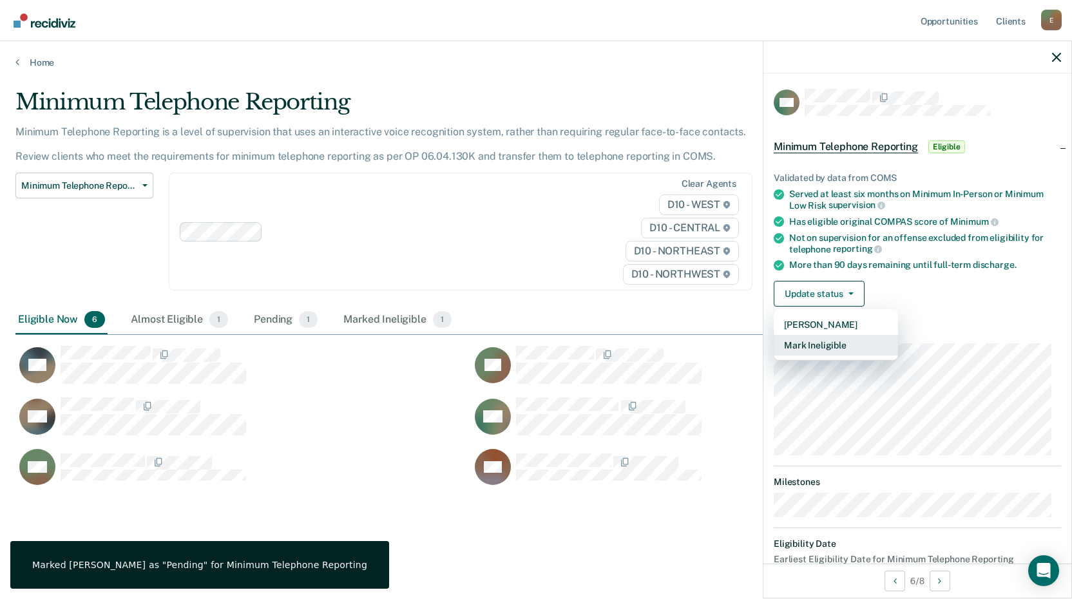
click at [823, 351] on button "Mark Ineligible" at bounding box center [836, 345] width 124 height 21
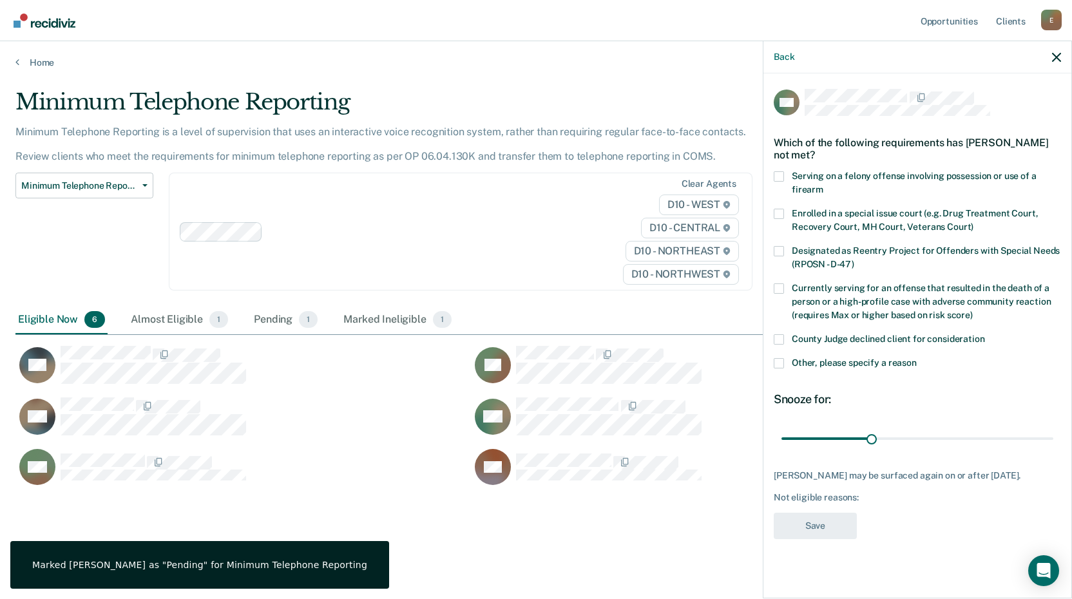
click at [780, 341] on span at bounding box center [779, 339] width 10 height 10
click at [985, 334] on input "County Judge declined client for consideration" at bounding box center [985, 334] width 0 height 0
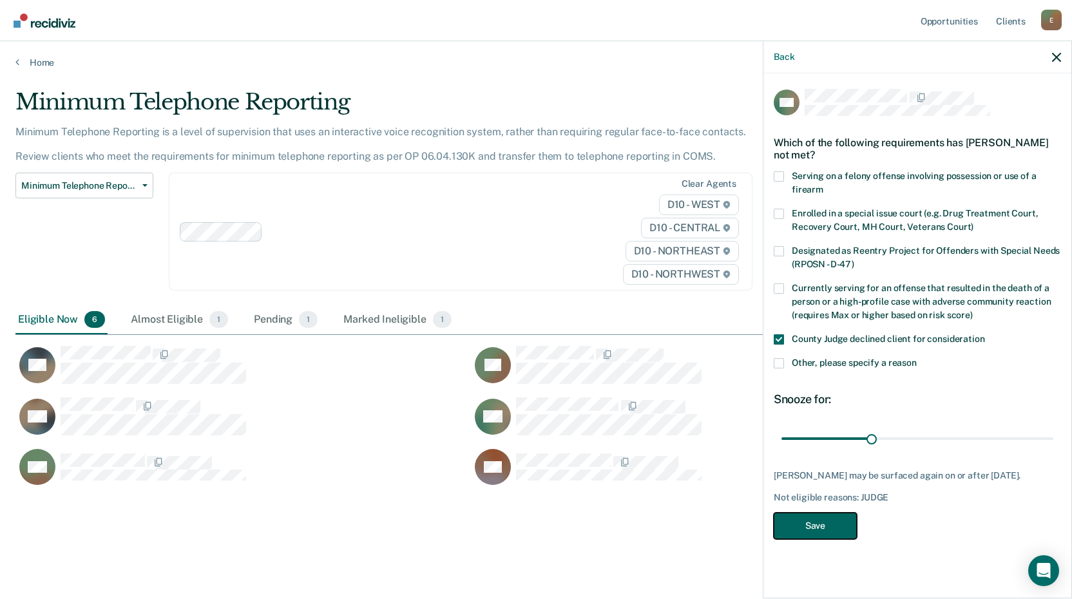
click at [823, 539] on button "Save" at bounding box center [815, 526] width 83 height 26
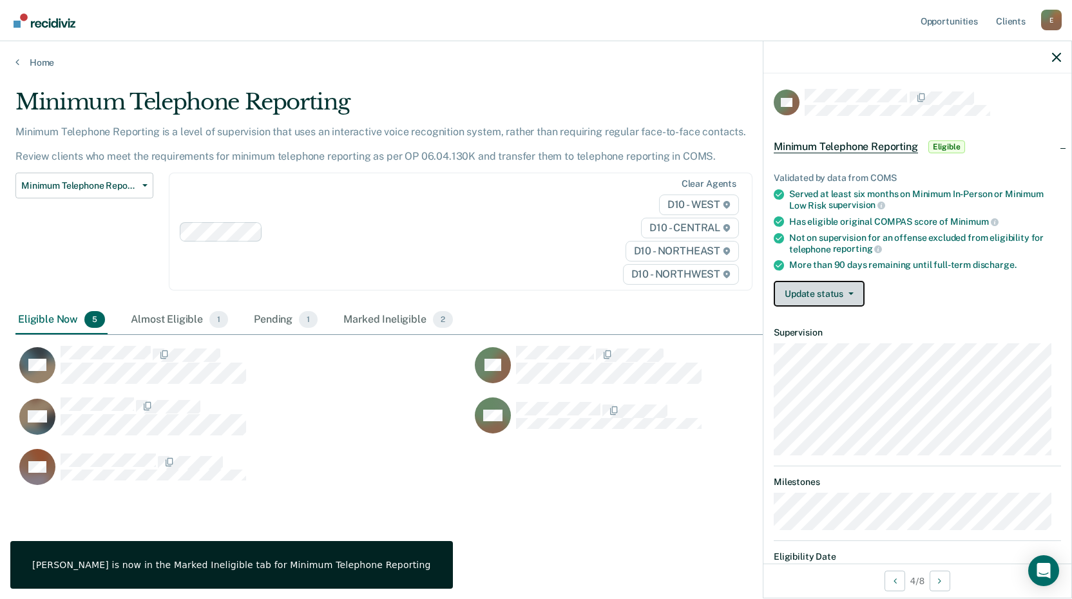
click at [809, 292] on button "Update status" at bounding box center [819, 294] width 91 height 26
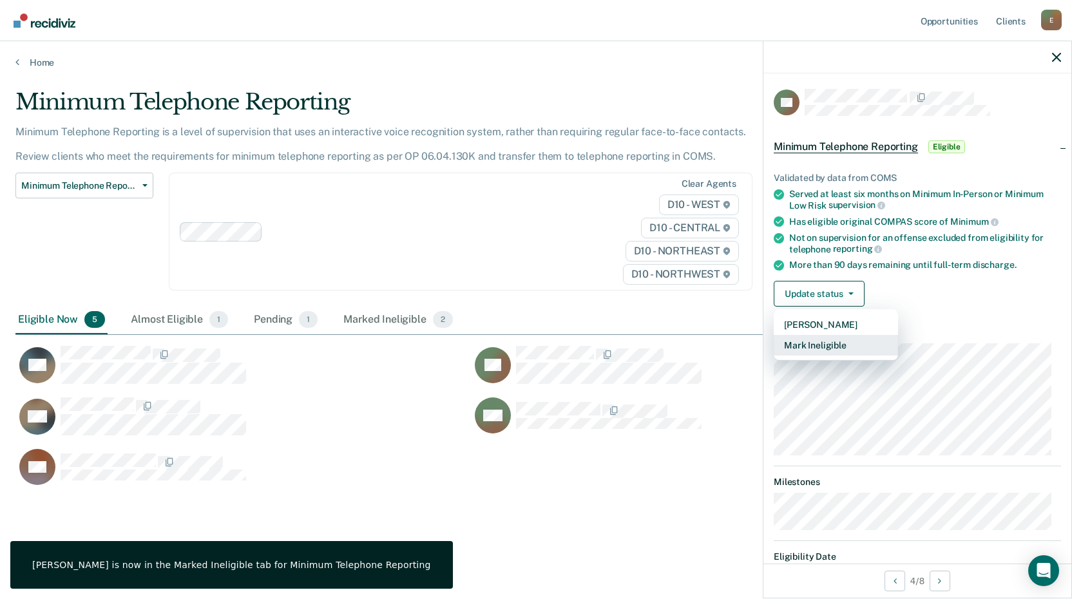
click at [803, 344] on button "Mark Ineligible" at bounding box center [836, 345] width 124 height 21
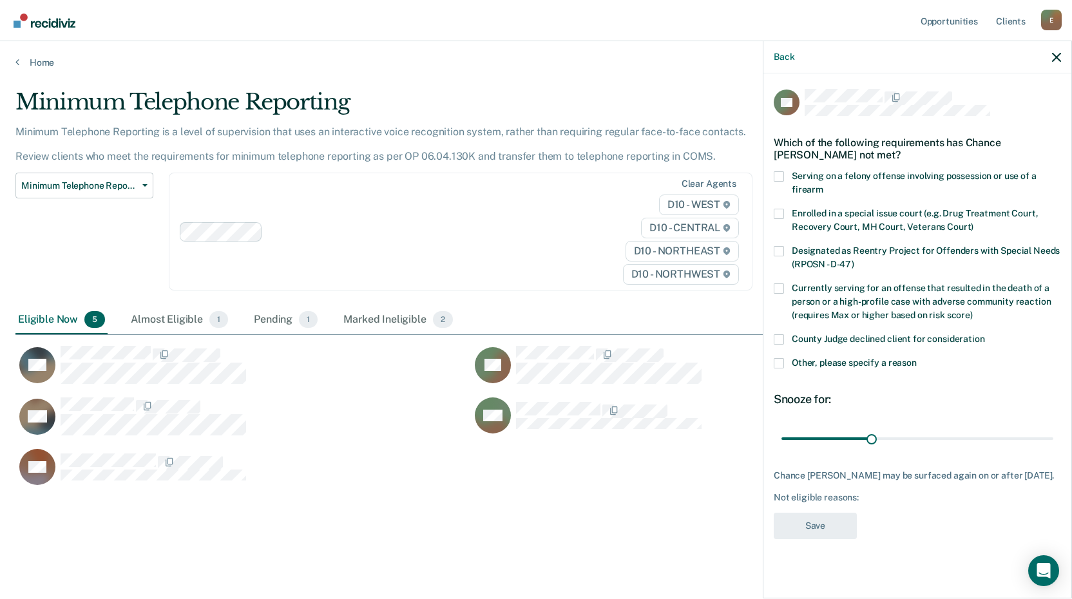
click at [776, 336] on span at bounding box center [779, 339] width 10 height 10
click at [985, 334] on input "County Judge declined client for consideration" at bounding box center [985, 334] width 0 height 0
click at [818, 526] on button "Save" at bounding box center [815, 526] width 83 height 26
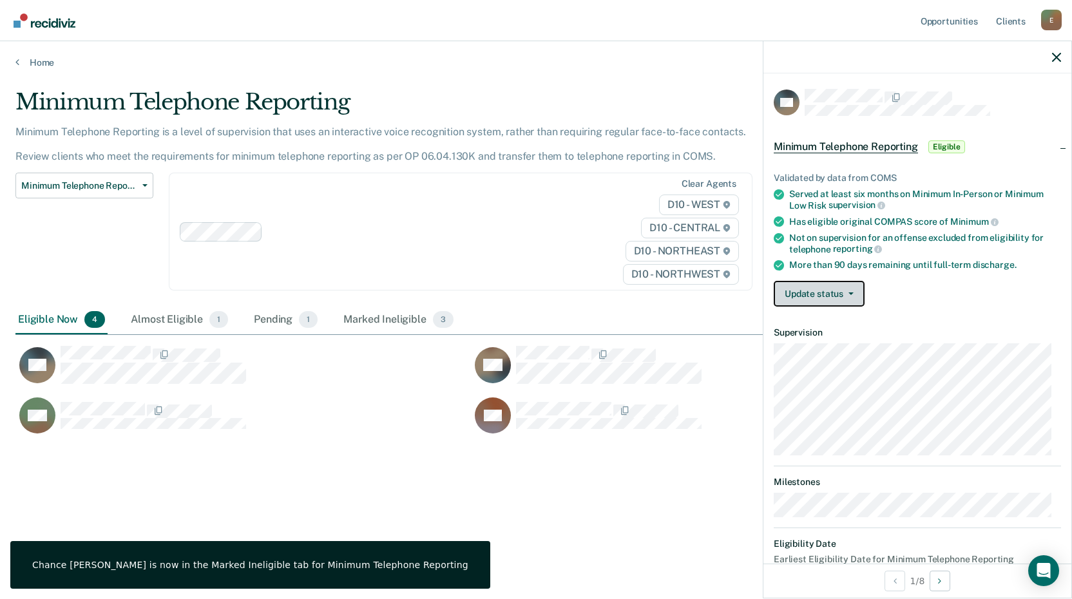
click at [815, 287] on button "Update status" at bounding box center [819, 294] width 91 height 26
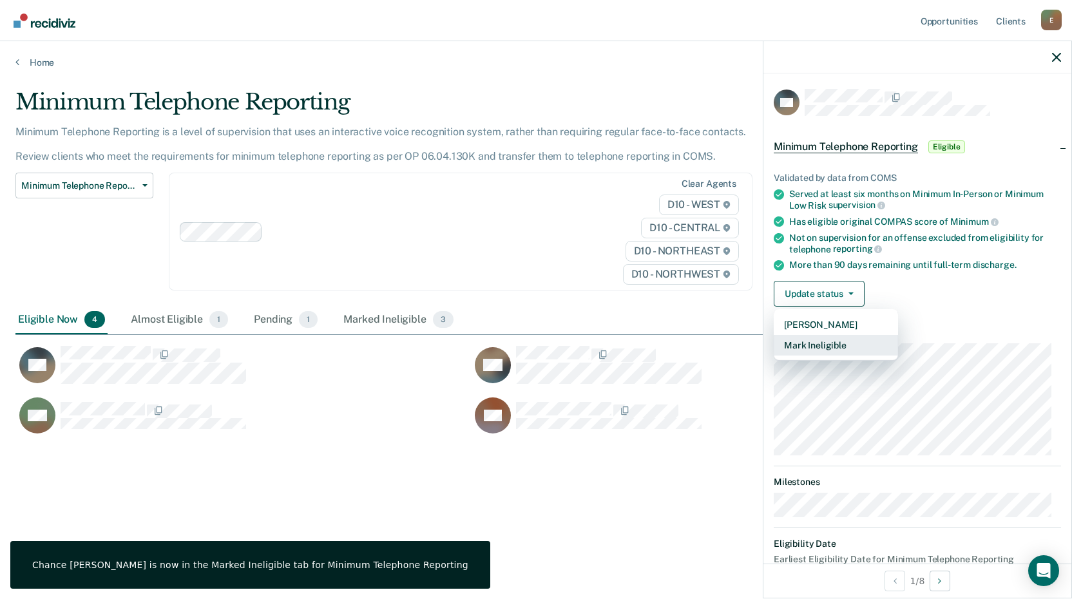
click at [814, 343] on button "Mark Ineligible" at bounding box center [836, 345] width 124 height 21
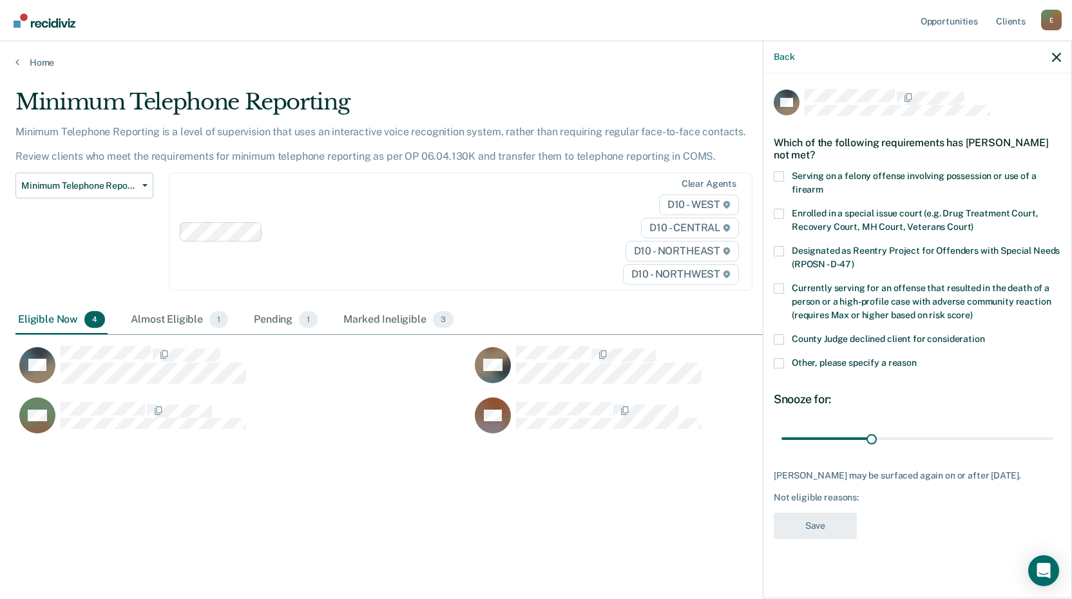
click at [780, 360] on span at bounding box center [779, 363] width 10 height 10
click at [917, 358] on input "Other, please specify a reason" at bounding box center [917, 358] width 0 height 0
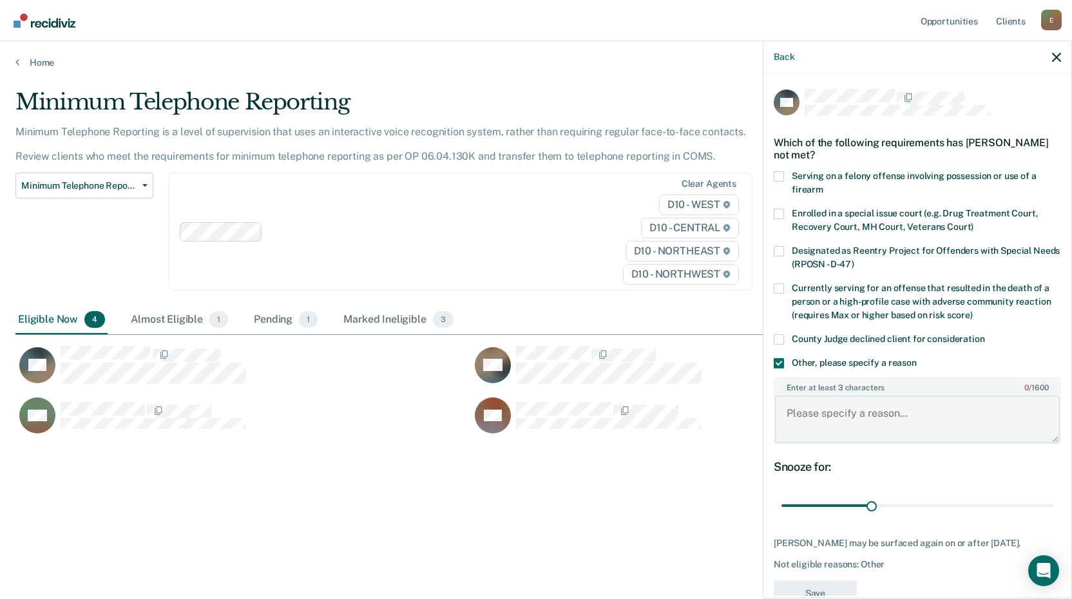
click at [808, 425] on textarea "Enter at least 3 characters 0 / 1600" at bounding box center [917, 420] width 285 height 48
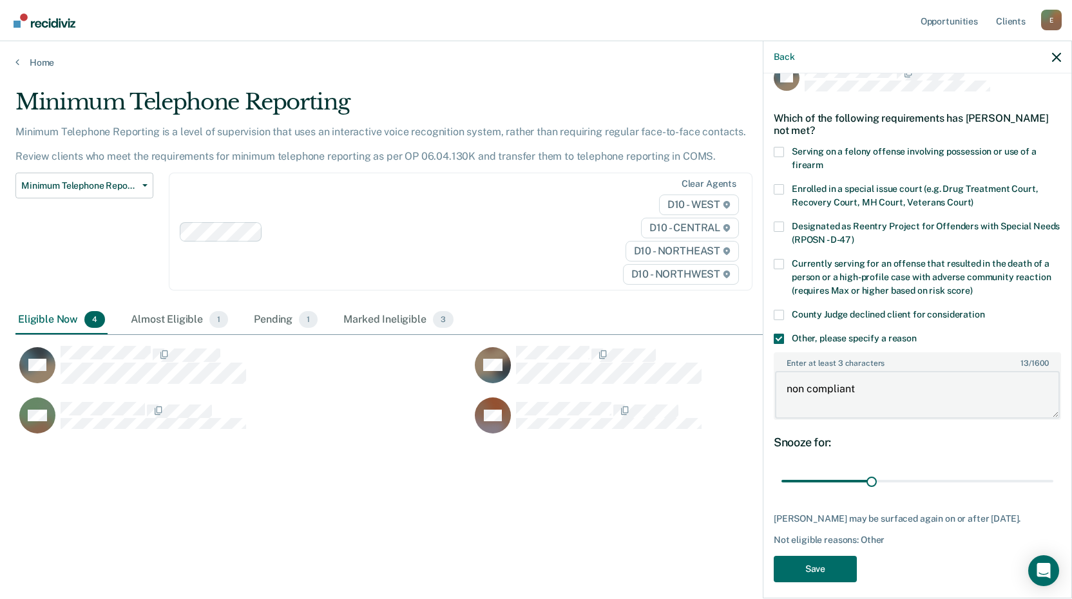
scroll to position [44, 0]
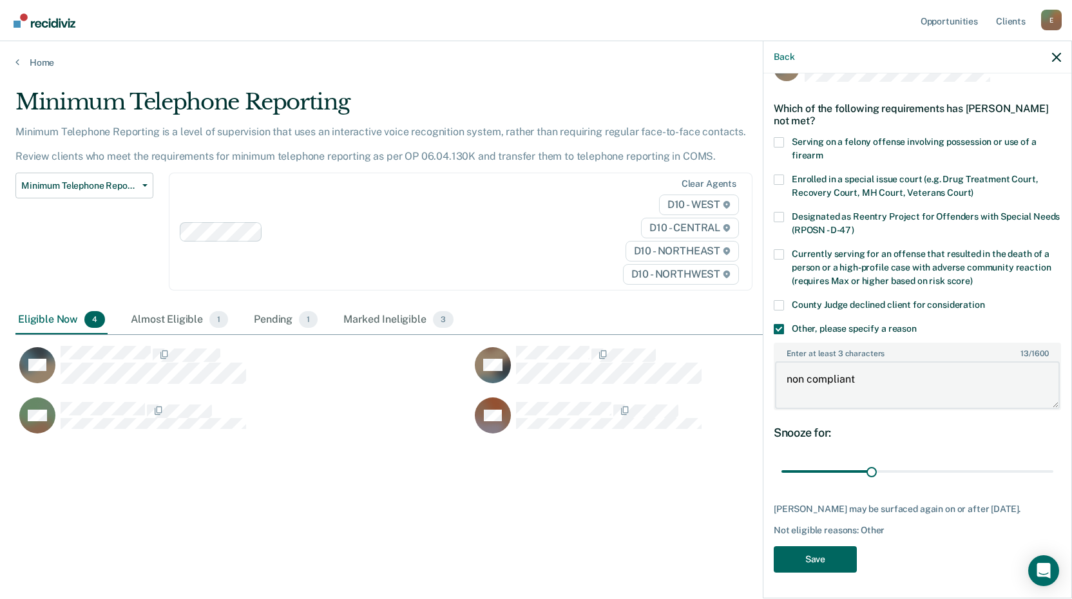
type textarea "non compliant"
click at [847, 566] on button "Save" at bounding box center [815, 559] width 83 height 26
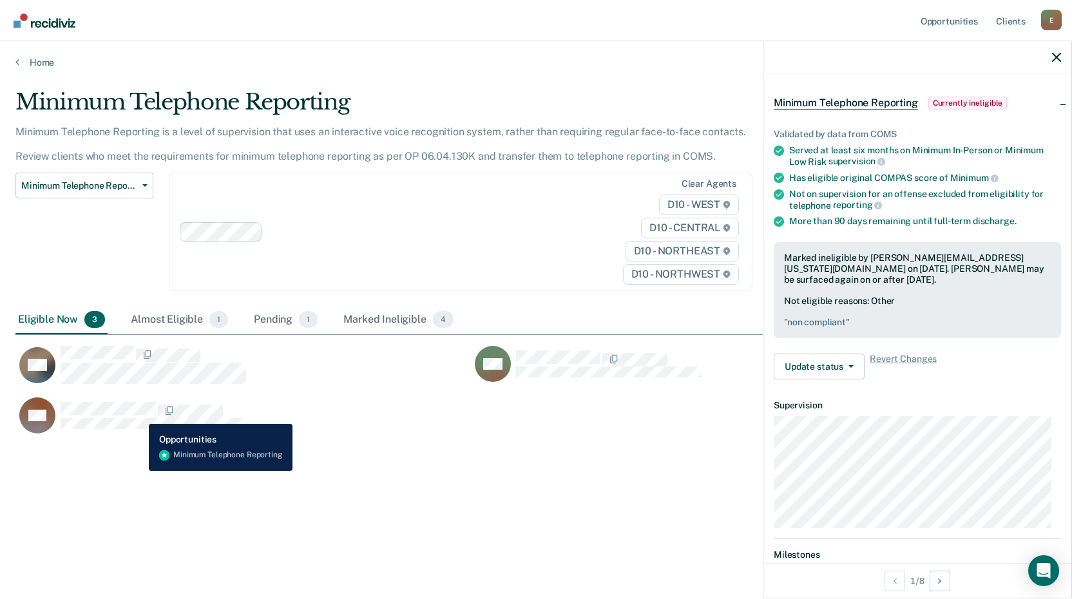
scroll to position [26, 0]
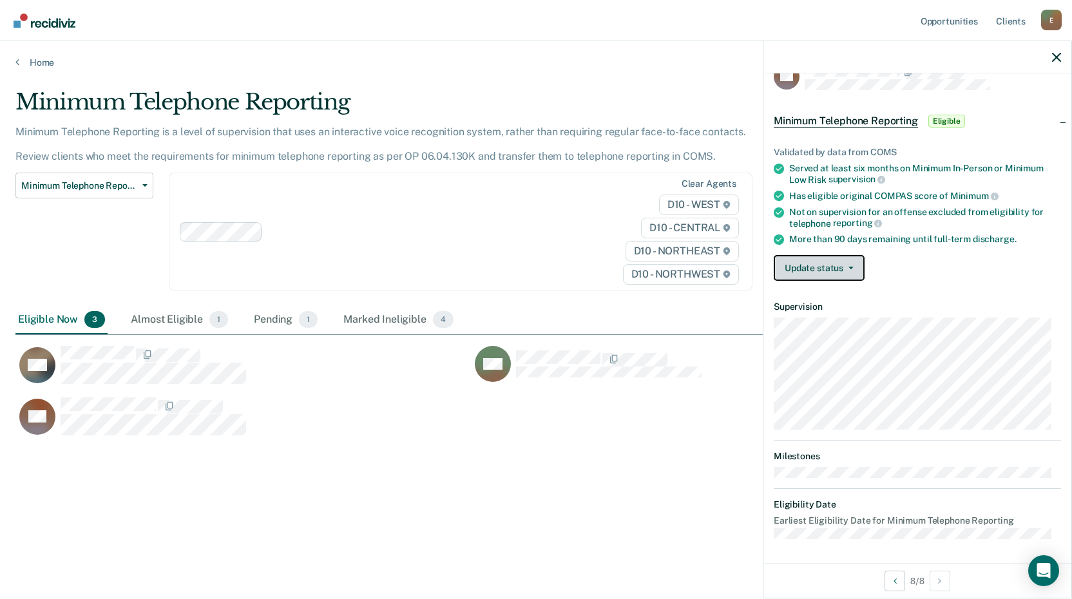
click at [817, 271] on button "Update status" at bounding box center [819, 268] width 91 height 26
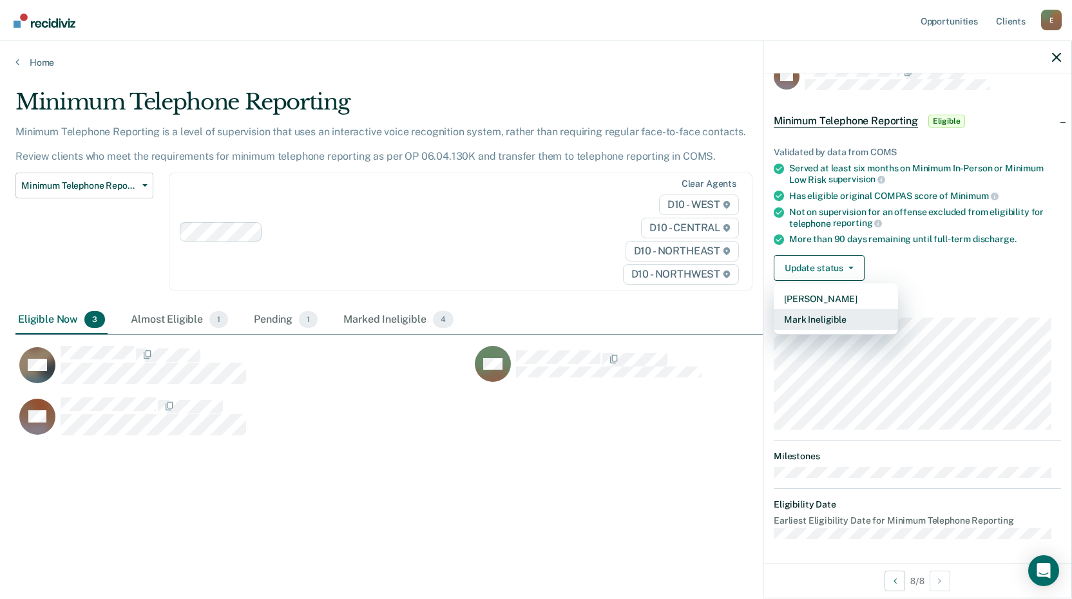
click at [803, 318] on button "Mark Ineligible" at bounding box center [836, 319] width 124 height 21
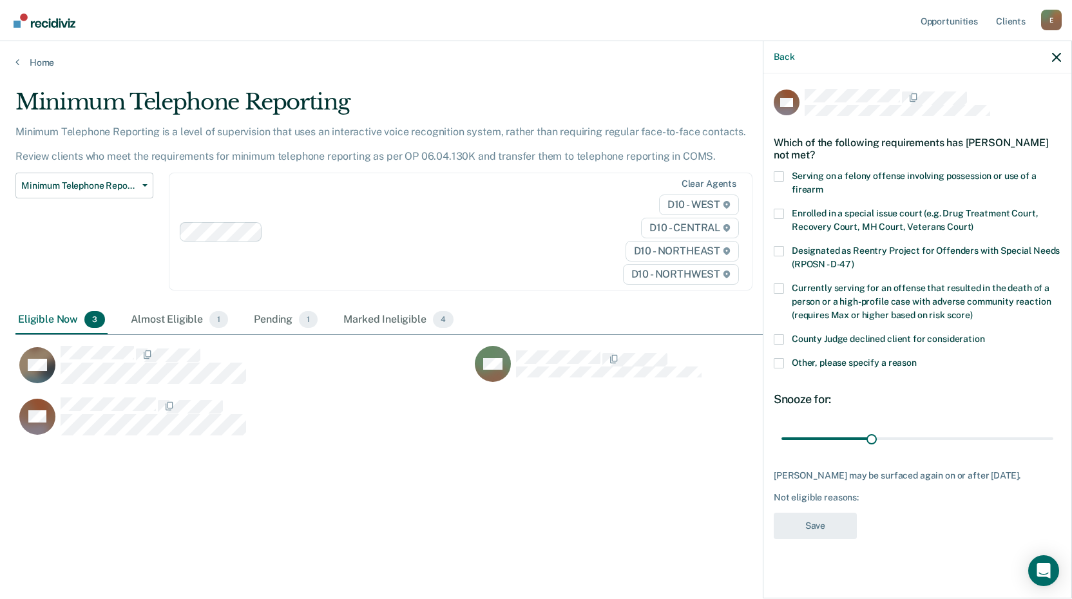
click at [779, 361] on span at bounding box center [779, 363] width 10 height 10
click at [917, 358] on input "Other, please specify a reason" at bounding box center [917, 358] width 0 height 0
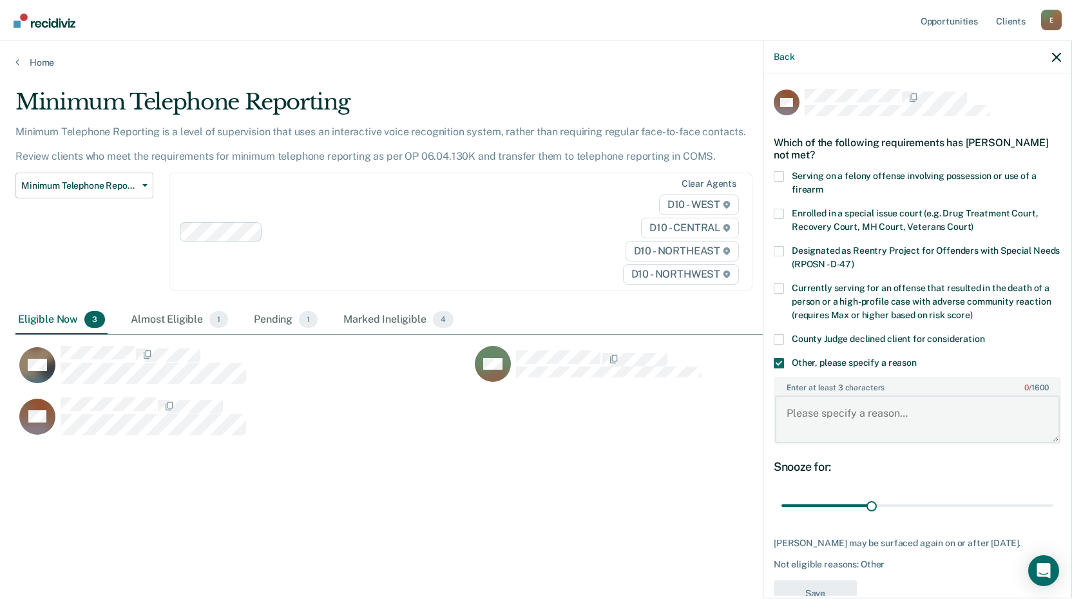
click at [796, 425] on textarea "Enter at least 3 characters 0 / 1600" at bounding box center [917, 420] width 285 height 48
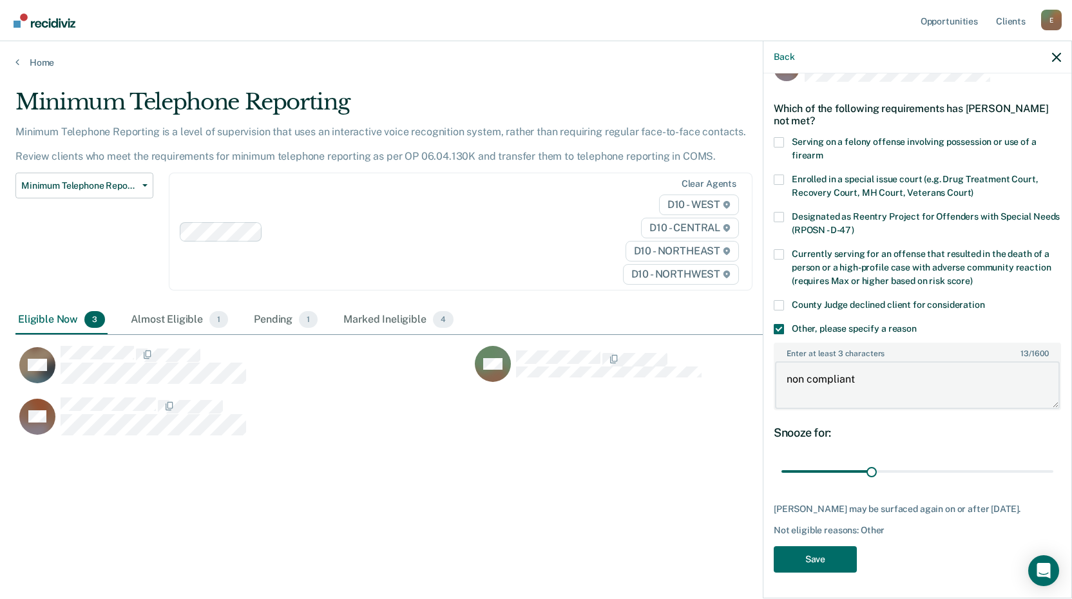
scroll to position [44, 0]
type textarea "non compliant"
click at [794, 560] on button "Save" at bounding box center [815, 559] width 83 height 26
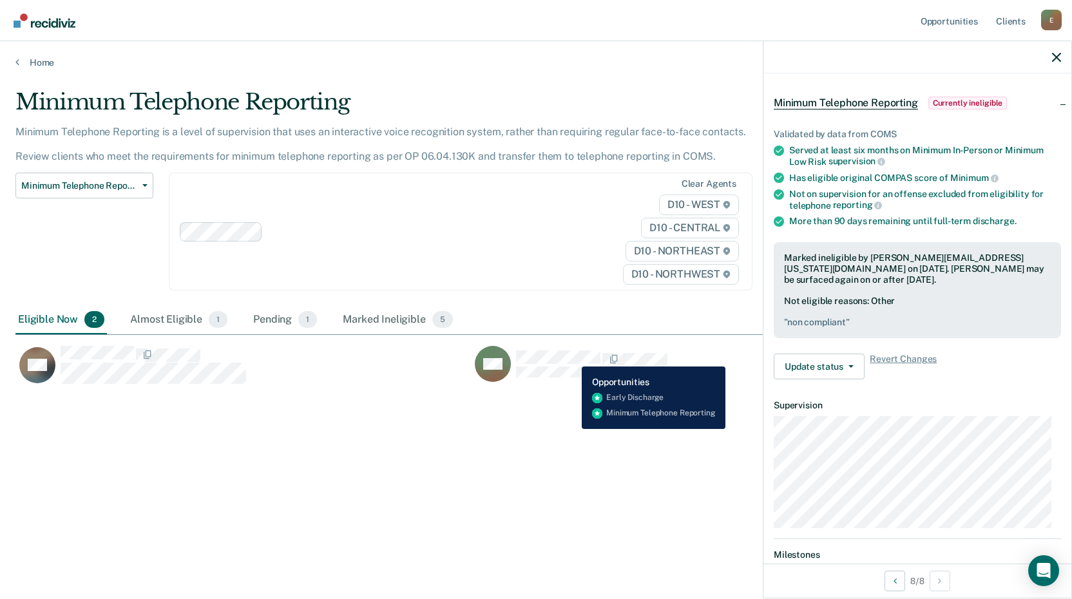
scroll to position [39, 0]
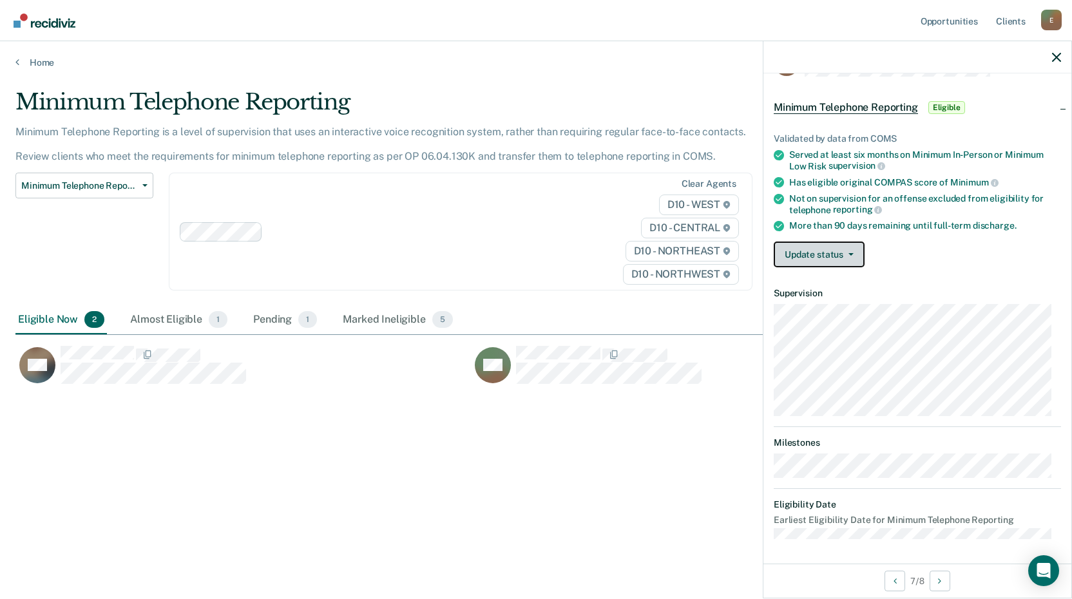
click at [836, 242] on button "Update status" at bounding box center [819, 255] width 91 height 26
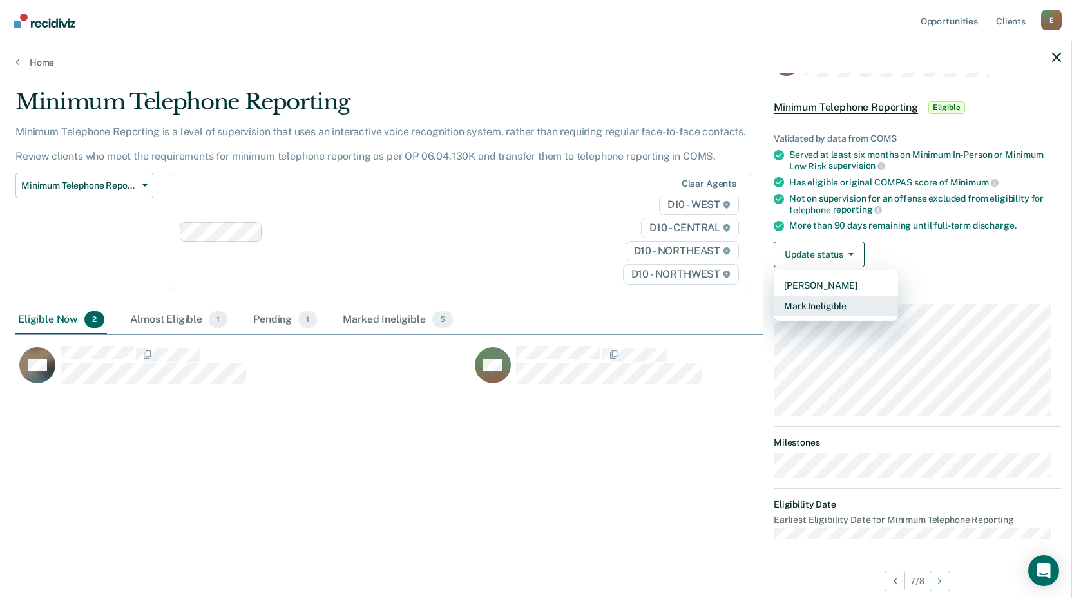
click at [818, 311] on button "Mark Ineligible" at bounding box center [836, 306] width 124 height 21
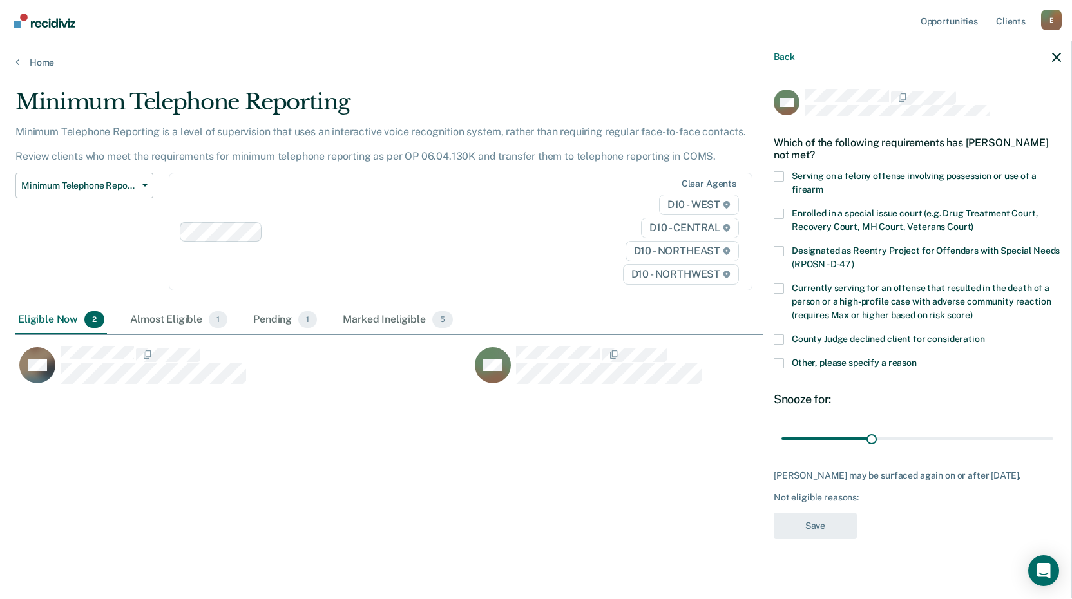
click at [785, 361] on label "Other, please specify a reason" at bounding box center [917, 365] width 287 height 14
click at [917, 358] on input "Other, please specify a reason" at bounding box center [917, 358] width 0 height 0
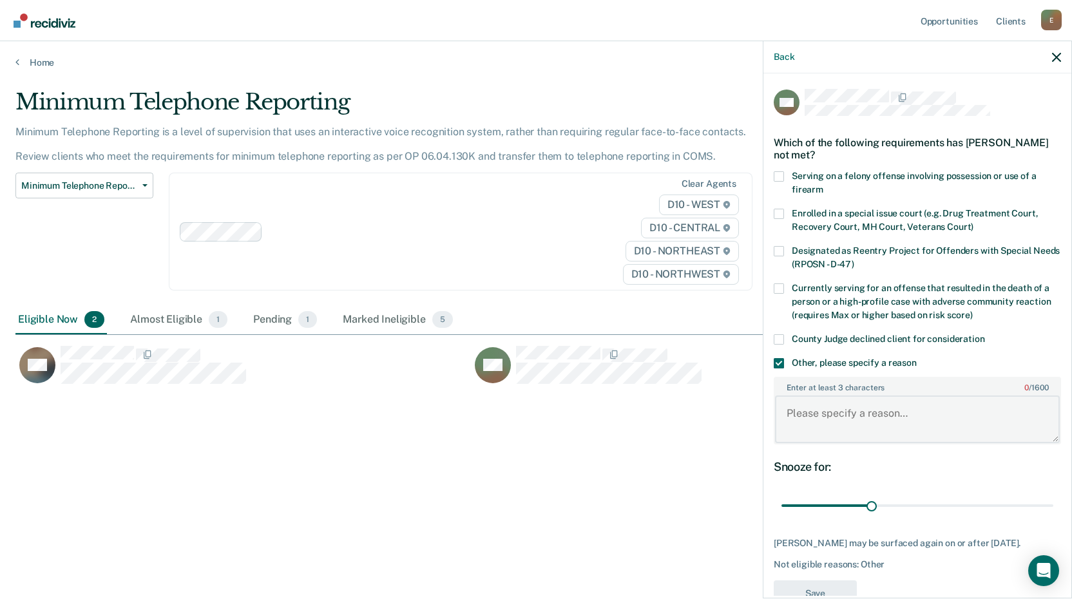
click at [808, 424] on textarea "Enter at least 3 characters 0 / 1600" at bounding box center [917, 420] width 285 height 48
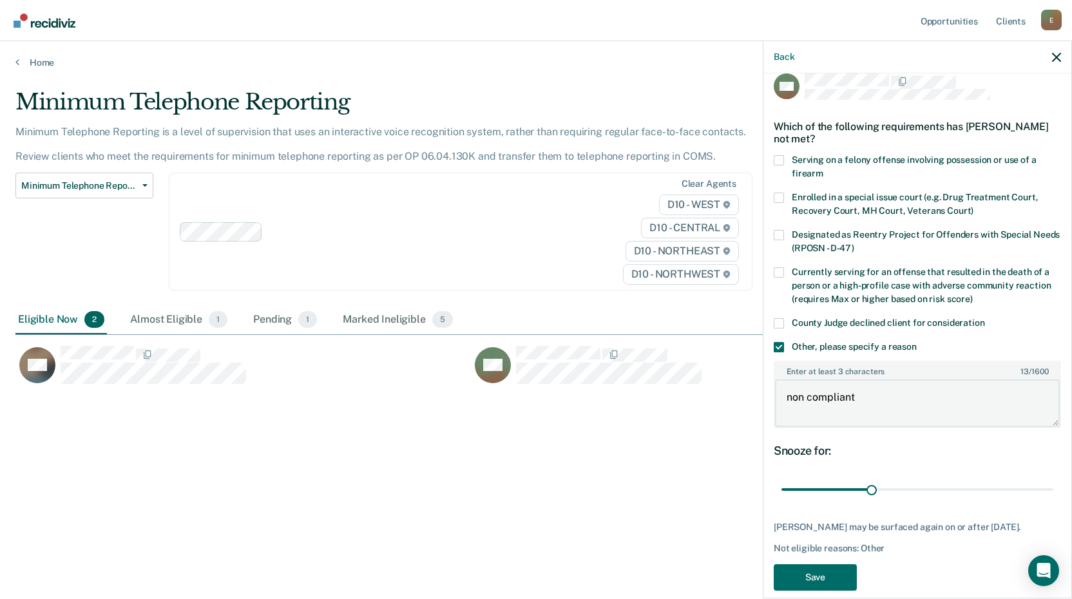
scroll to position [44, 0]
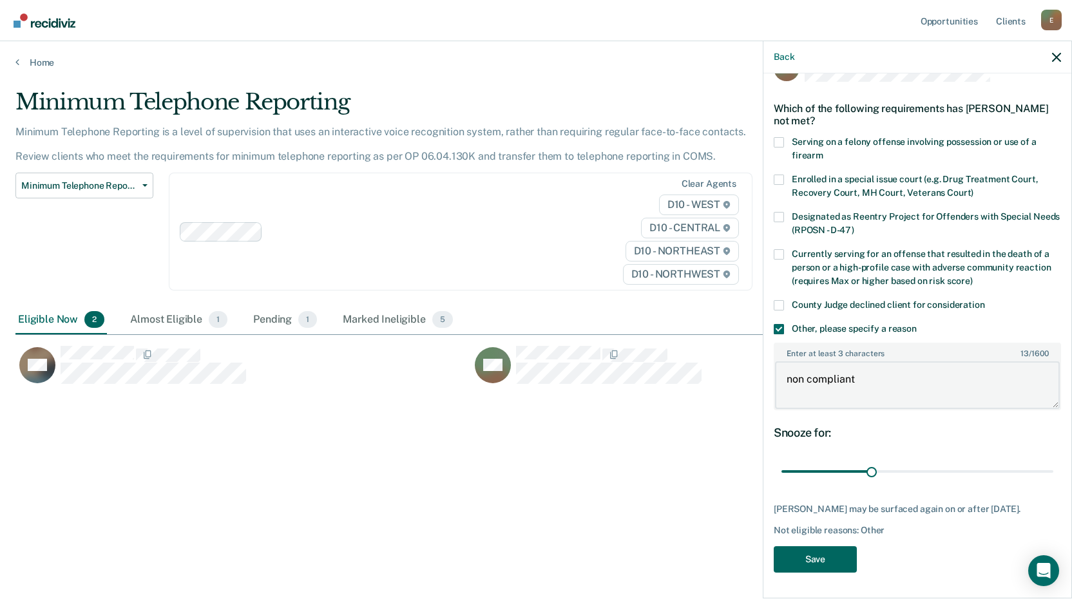
type textarea "non compliant"
click at [791, 561] on button "Save" at bounding box center [815, 559] width 83 height 26
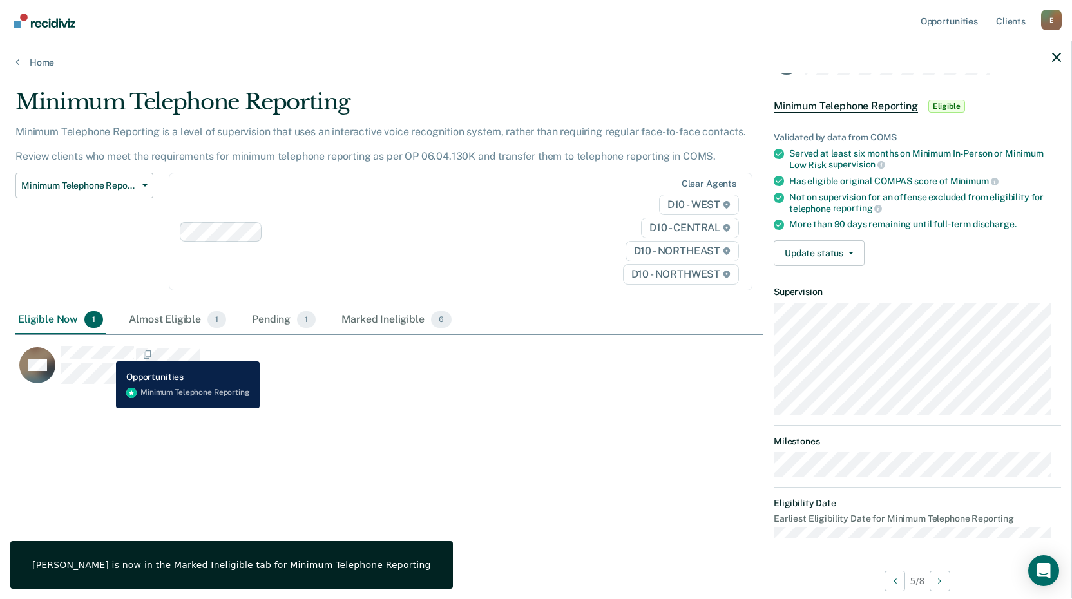
scroll to position [39, 0]
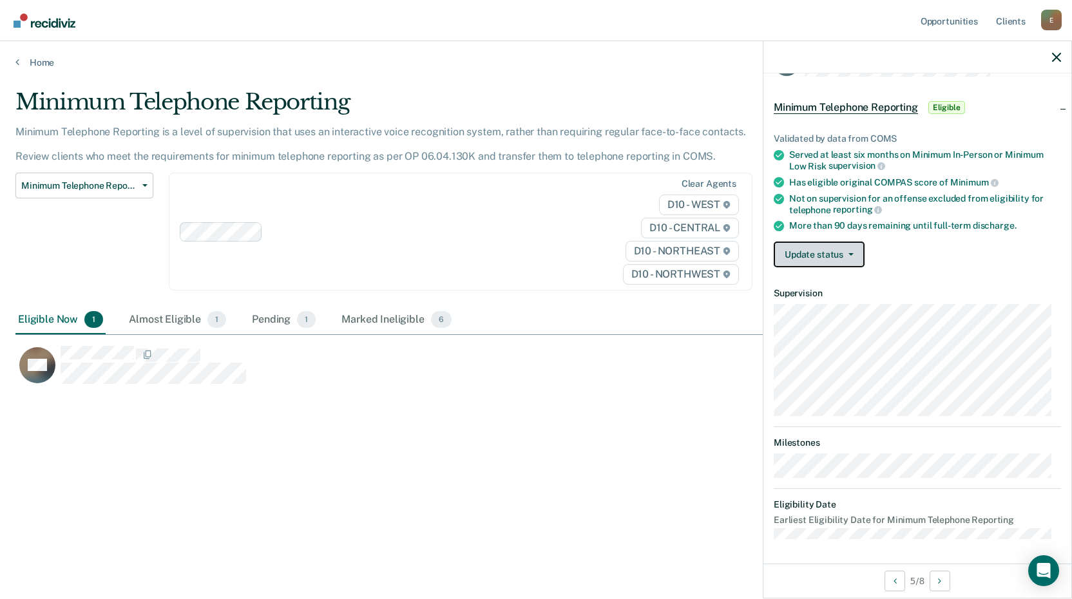
click at [809, 257] on button "Update status" at bounding box center [819, 255] width 91 height 26
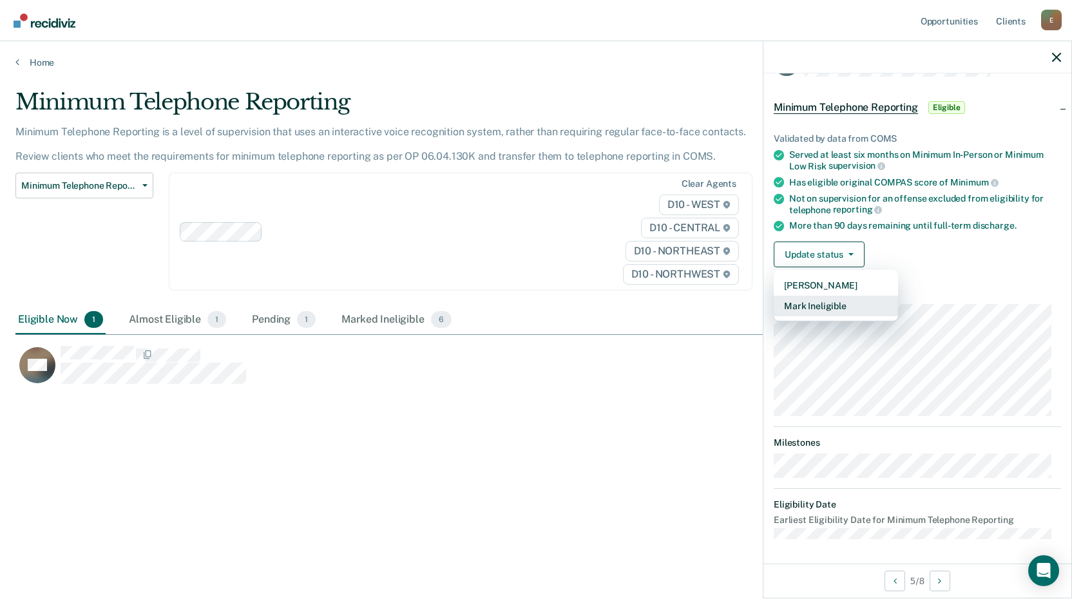
click at [805, 305] on button "Mark Ineligible" at bounding box center [836, 306] width 124 height 21
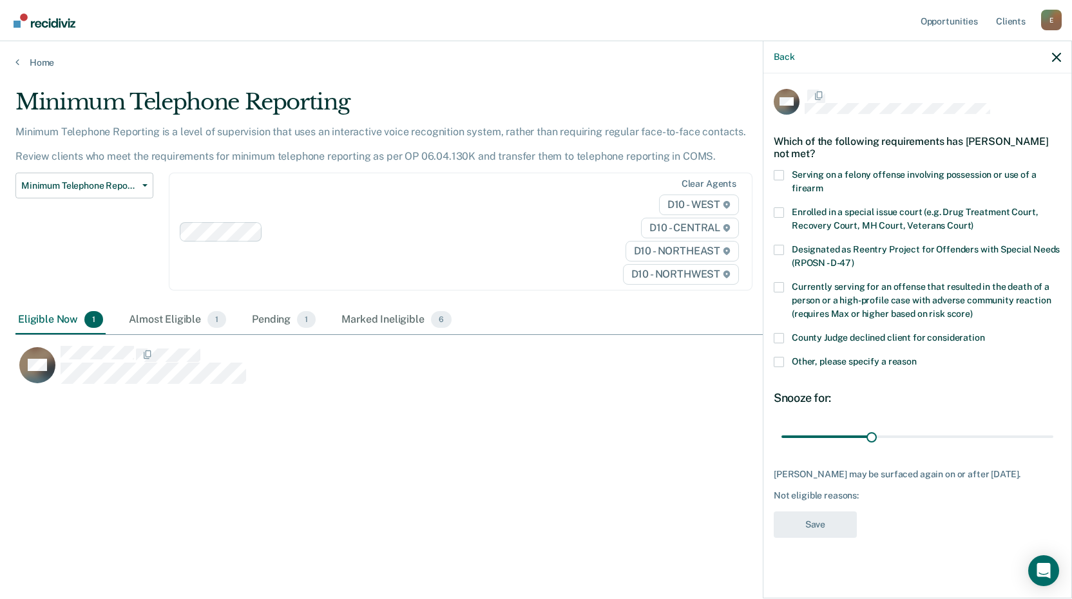
scroll to position [0, 0]
click at [776, 365] on span at bounding box center [779, 363] width 10 height 10
click at [917, 358] on input "Other, please specify a reason" at bounding box center [917, 358] width 0 height 0
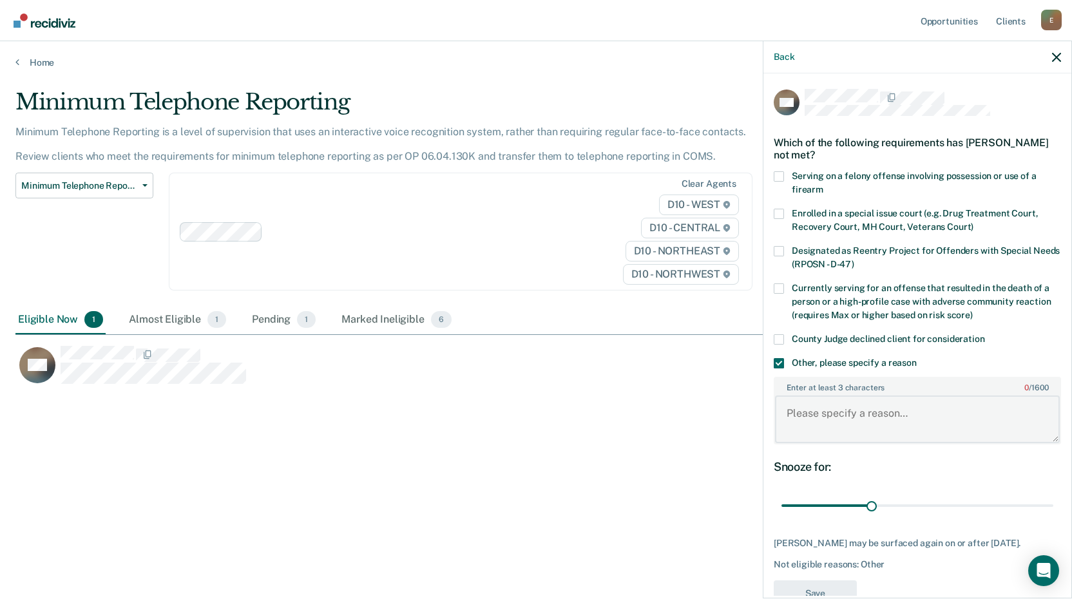
click at [800, 417] on textarea "Enter at least 3 characters 0 / 1600" at bounding box center [917, 420] width 285 height 48
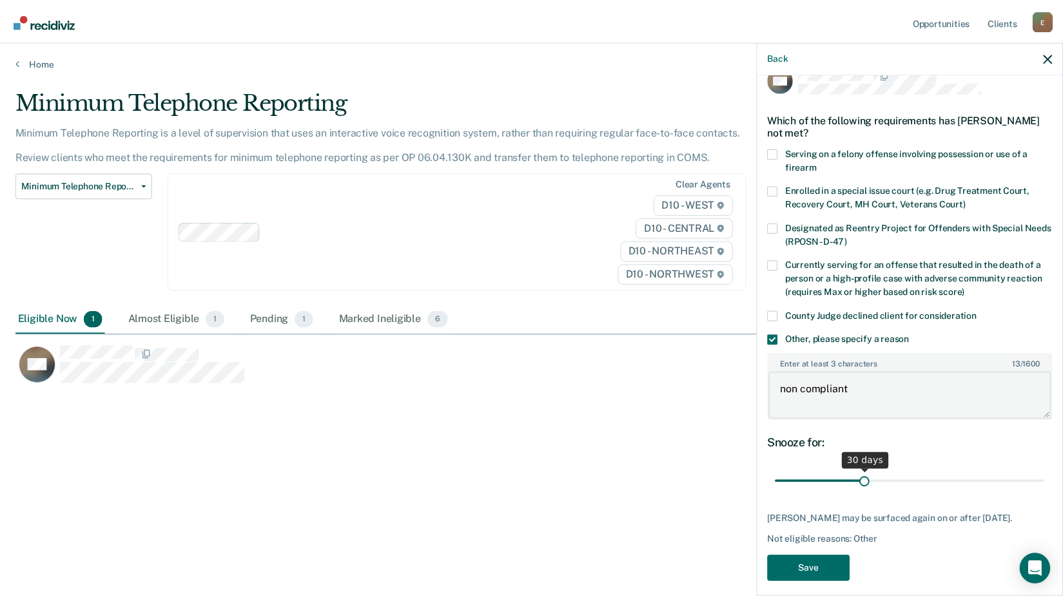
scroll to position [33, 0]
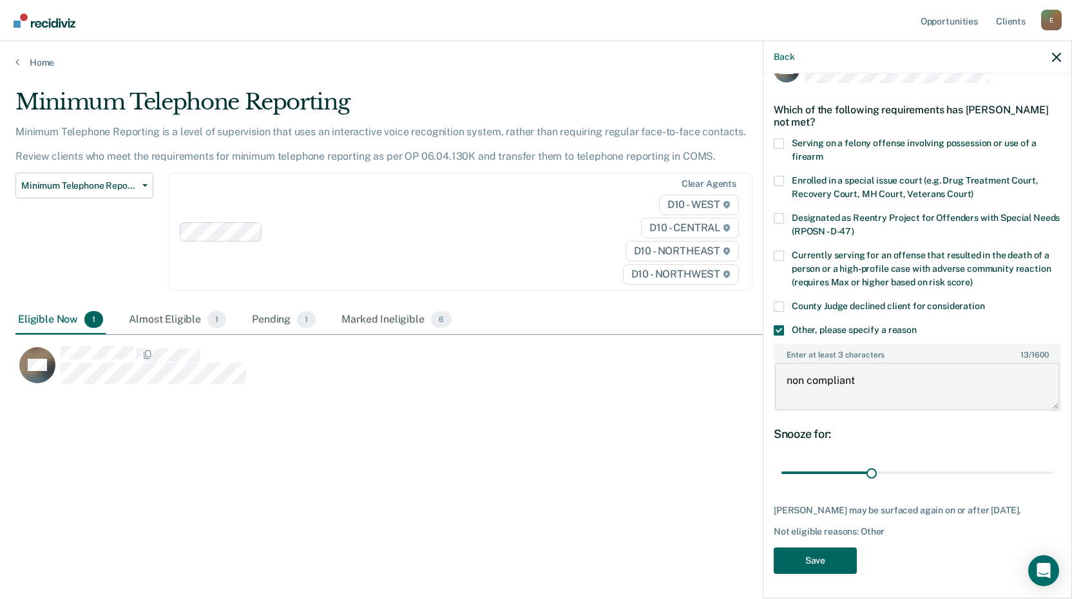
type textarea "non compliant"
click at [830, 563] on button "Save" at bounding box center [815, 561] width 83 height 26
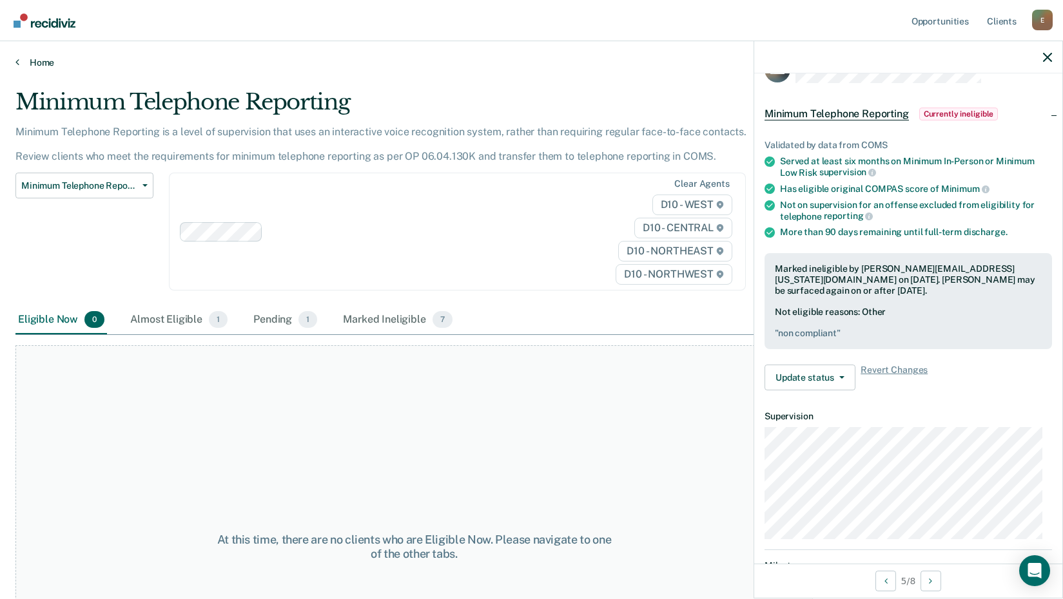
click at [37, 60] on link "Home" at bounding box center [531, 63] width 1032 height 12
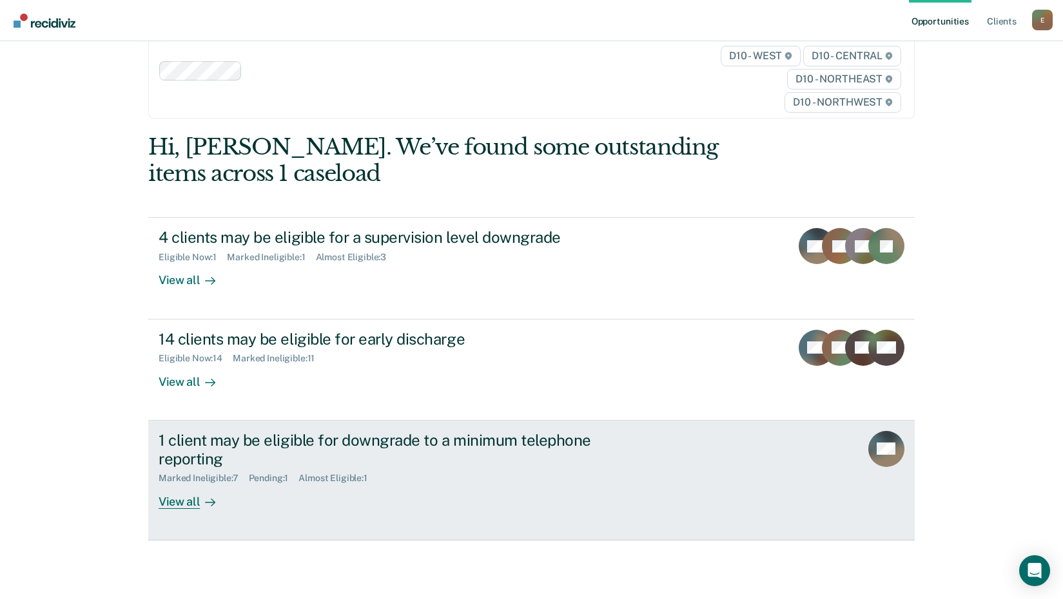
scroll to position [59, 0]
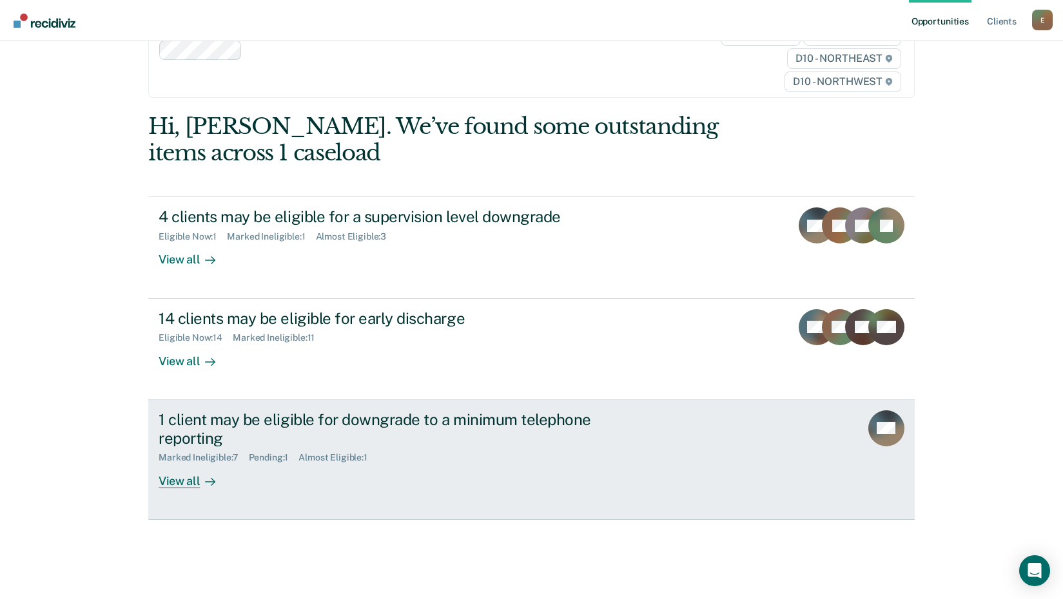
click at [255, 459] on div "Pending : 1" at bounding box center [274, 457] width 50 height 11
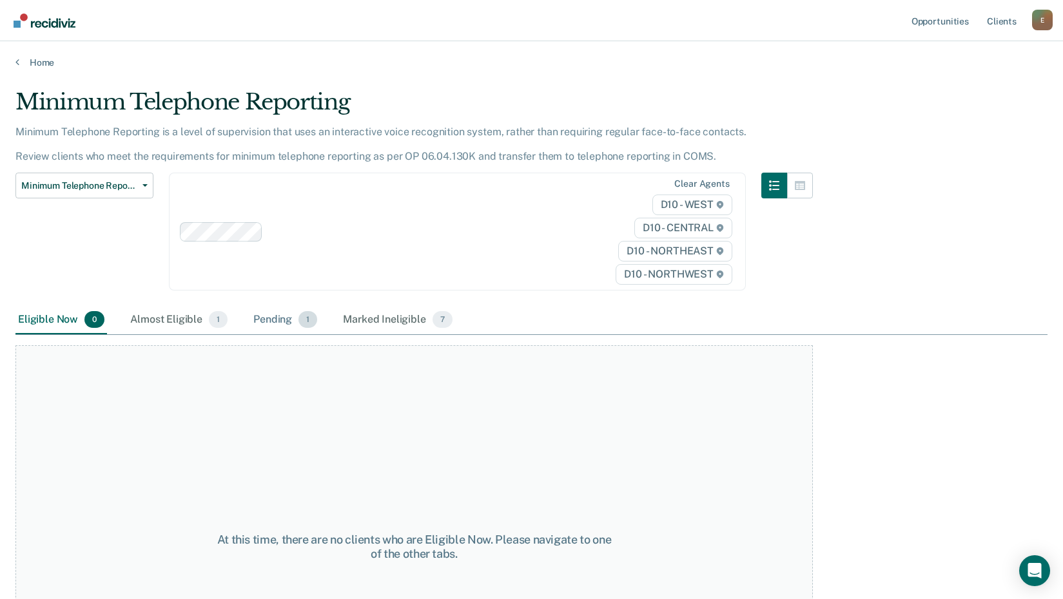
click at [284, 318] on div "Pending 1" at bounding box center [285, 320] width 69 height 28
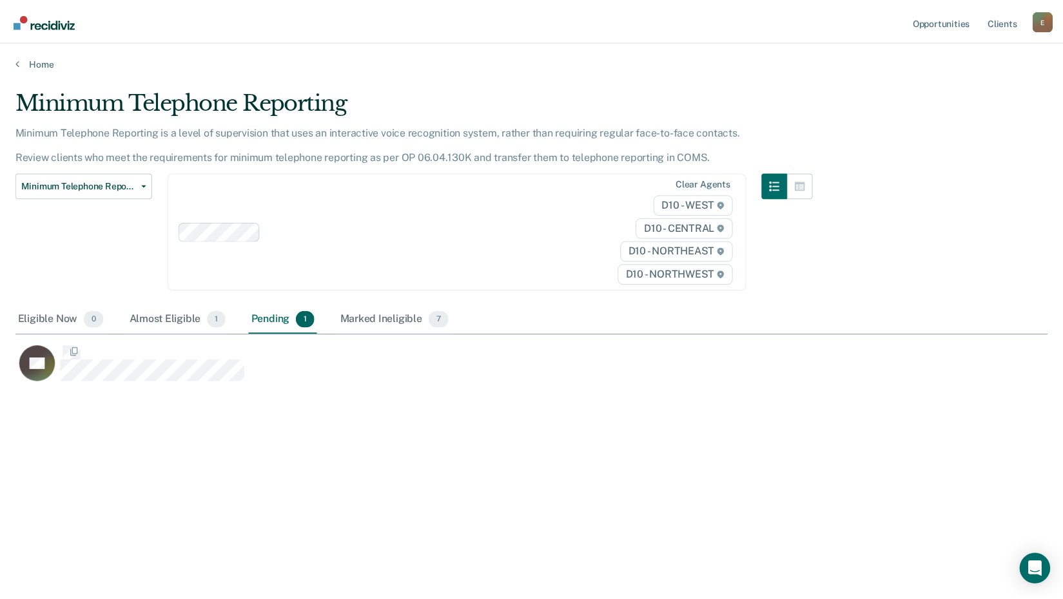
scroll to position [404, 1032]
click at [41, 60] on link "Home" at bounding box center [535, 63] width 1041 height 12
